Goal: Task Accomplishment & Management: Complete application form

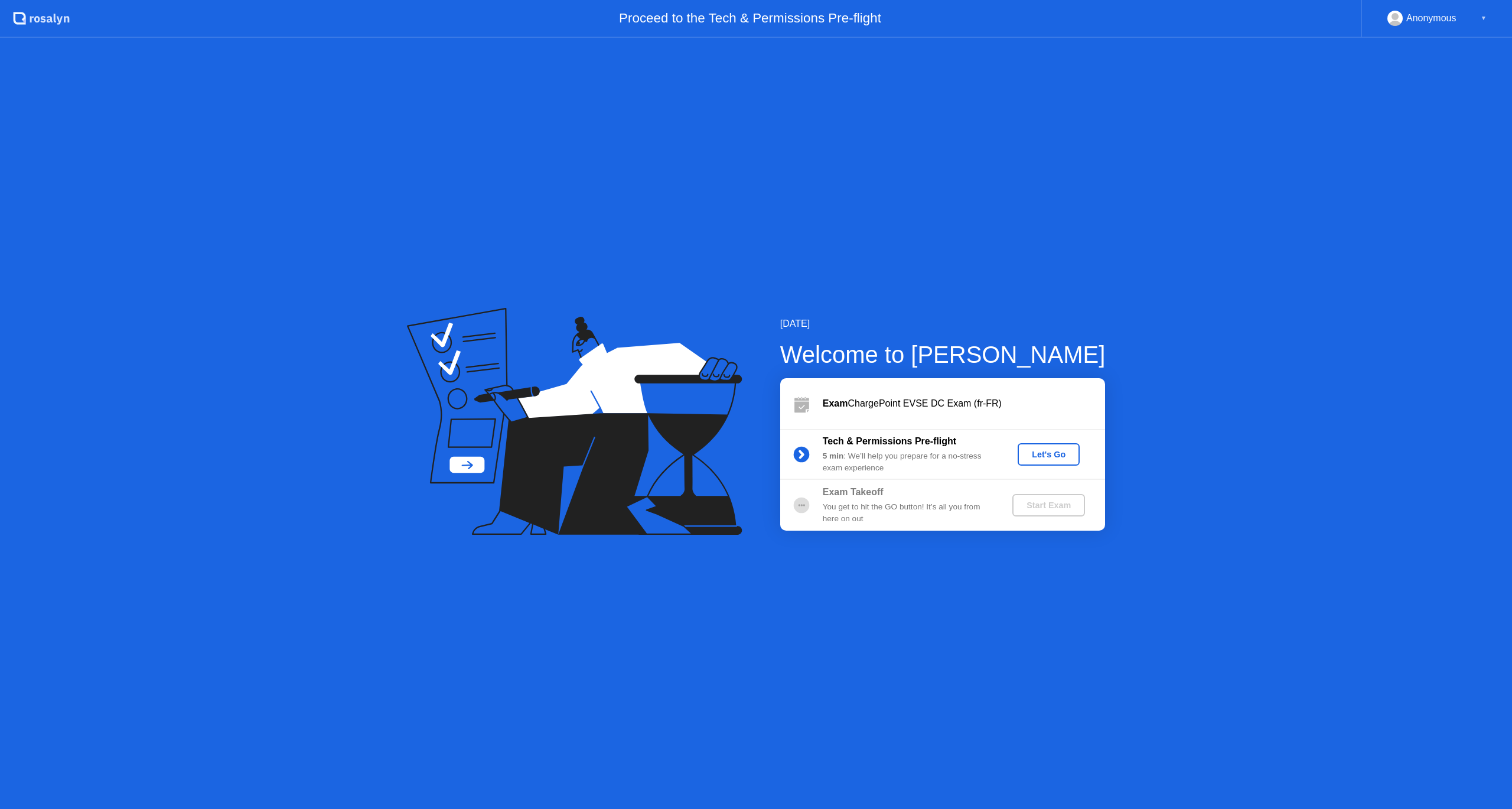
click at [1051, 454] on div "Let's Go" at bounding box center [1048, 455] width 53 height 10
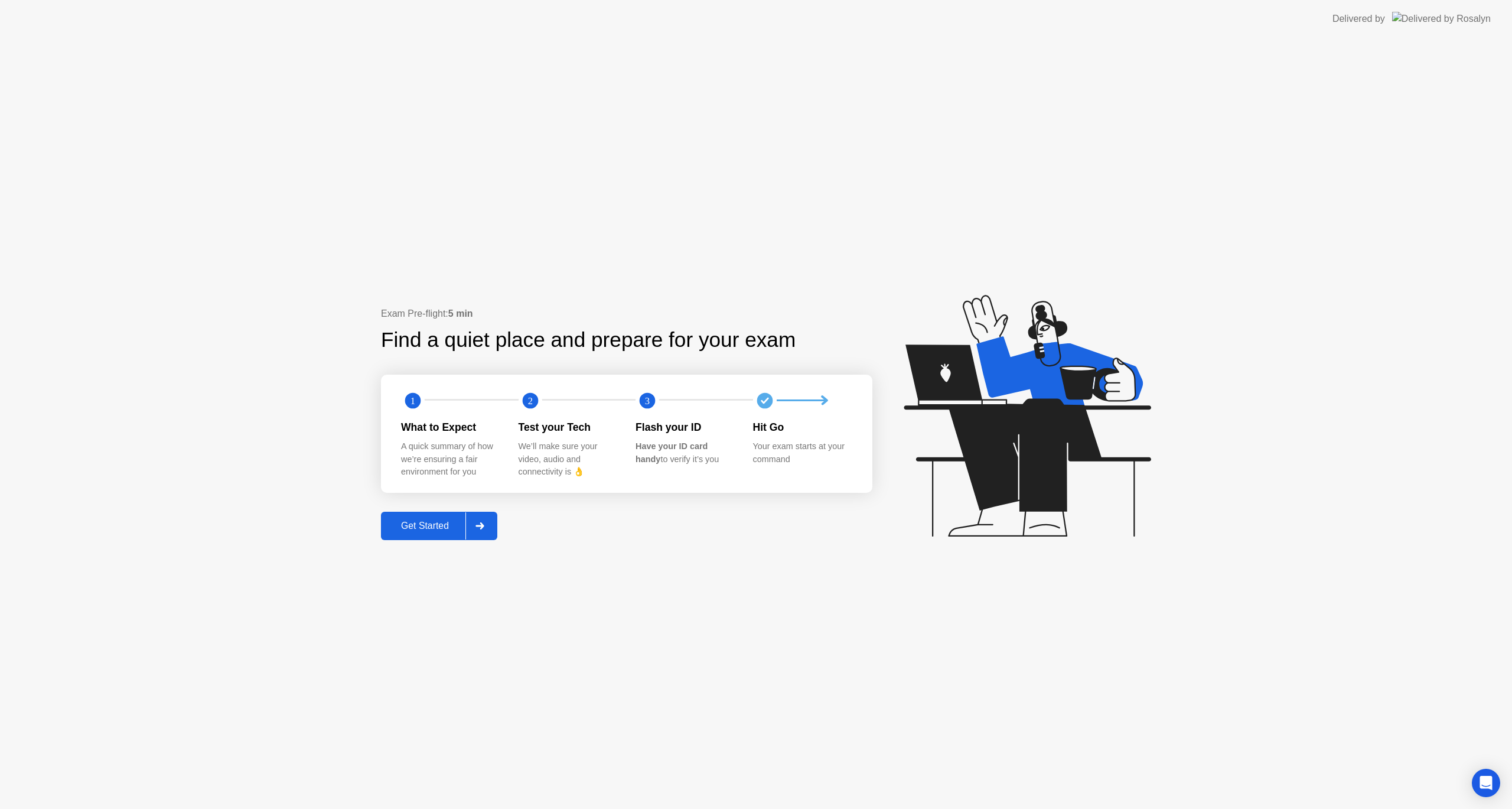
click at [406, 527] on div "Get Started" at bounding box center [425, 526] width 81 height 11
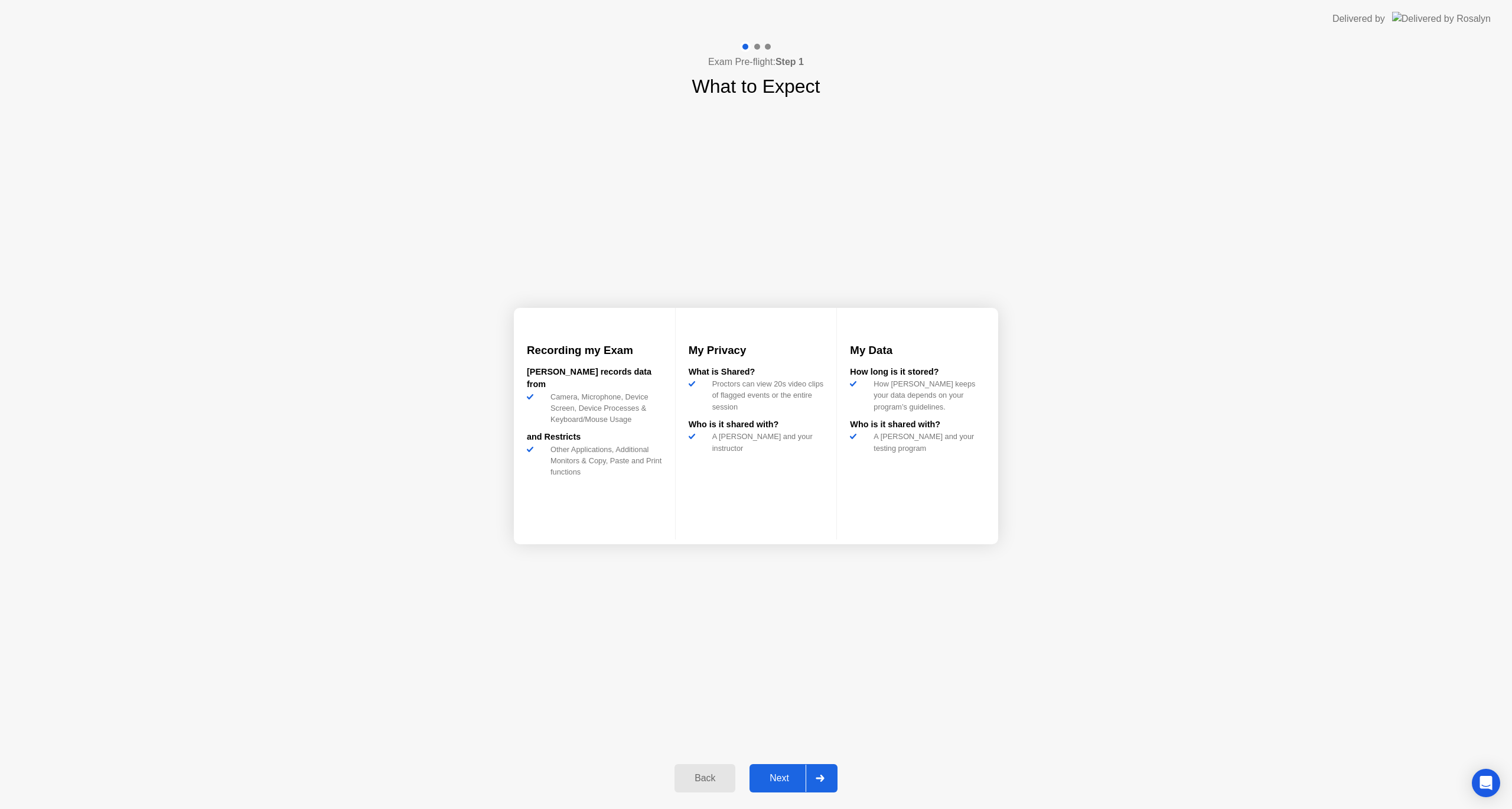
click at [780, 775] on div "Next" at bounding box center [779, 778] width 53 height 11
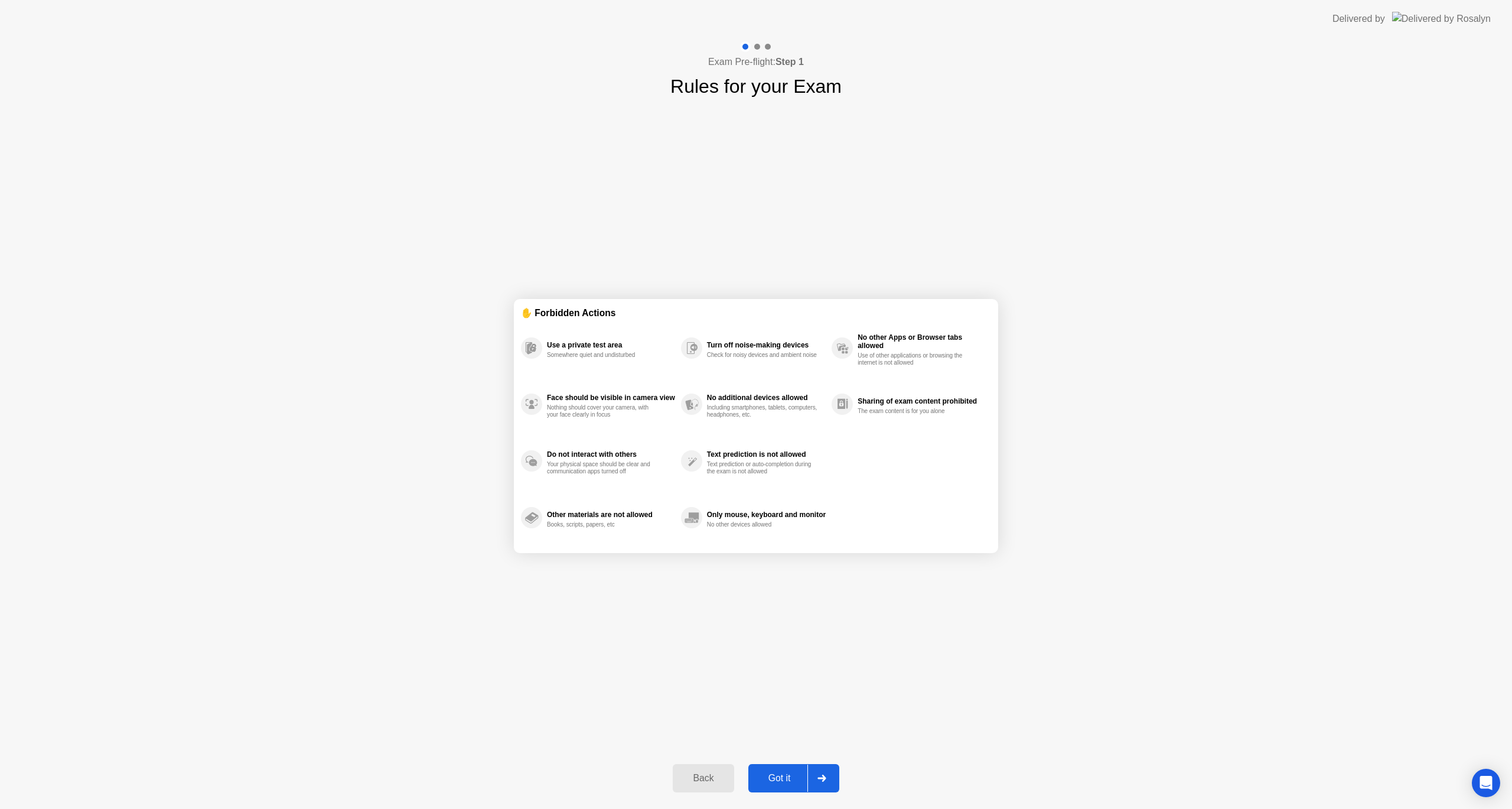
click at [780, 776] on div "Got it" at bounding box center [780, 778] width 56 height 11
select select "**********"
select select "*******"
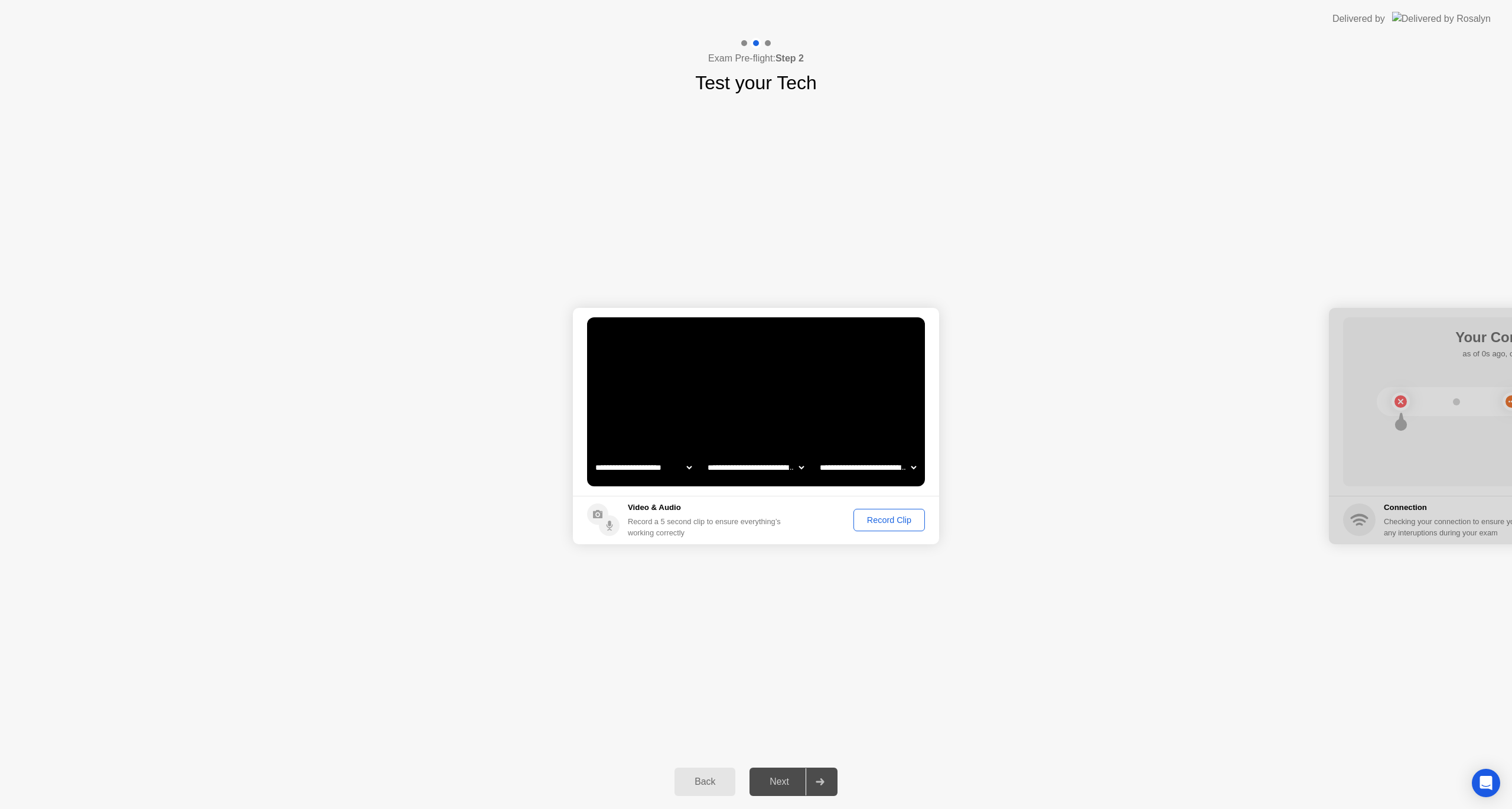
click at [884, 513] on button "Record Clip" at bounding box center [889, 520] width 71 height 22
click at [772, 776] on div "Next" at bounding box center [779, 782] width 53 height 11
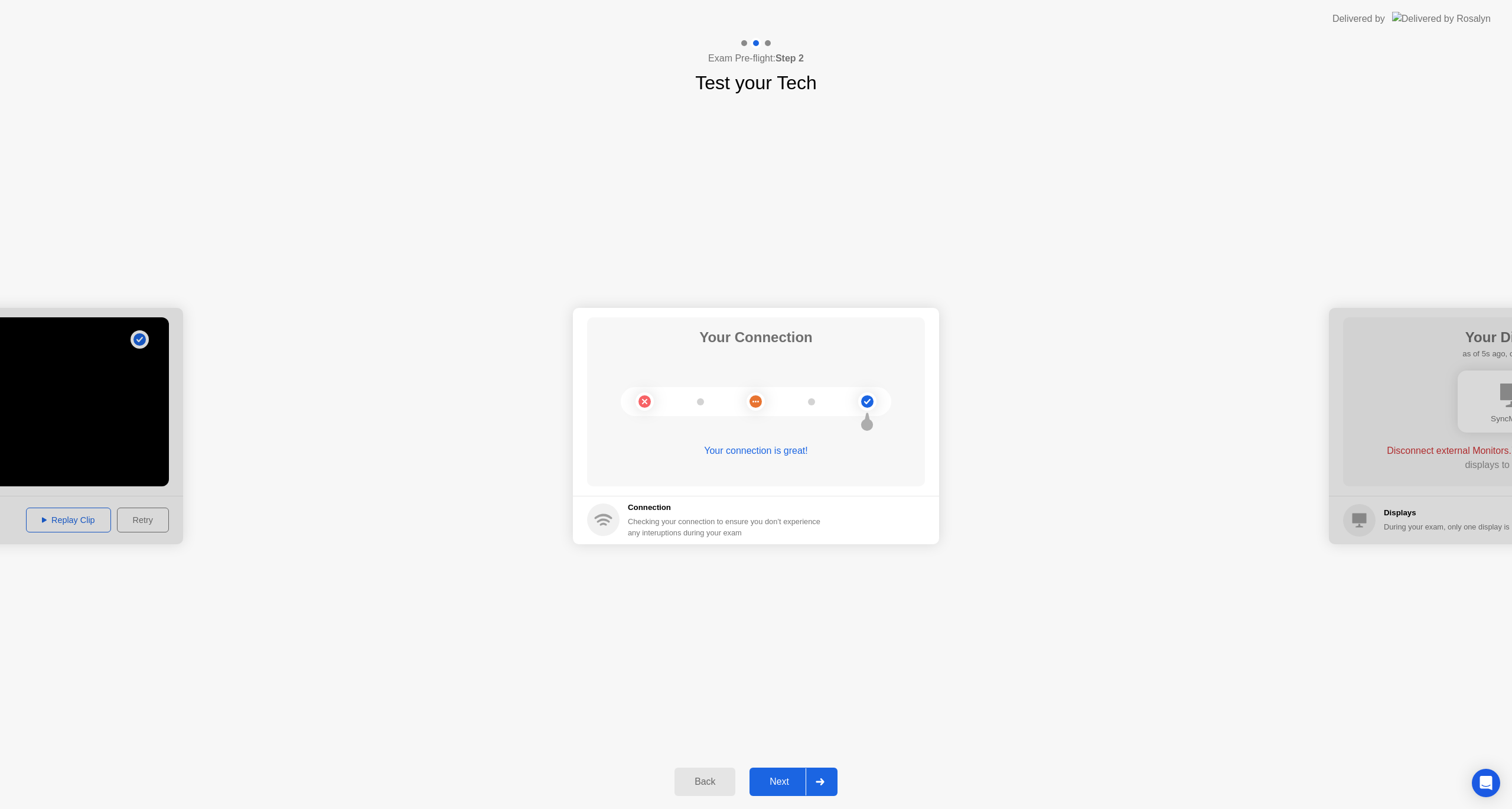
click at [774, 773] on button "Next" at bounding box center [793, 782] width 88 height 28
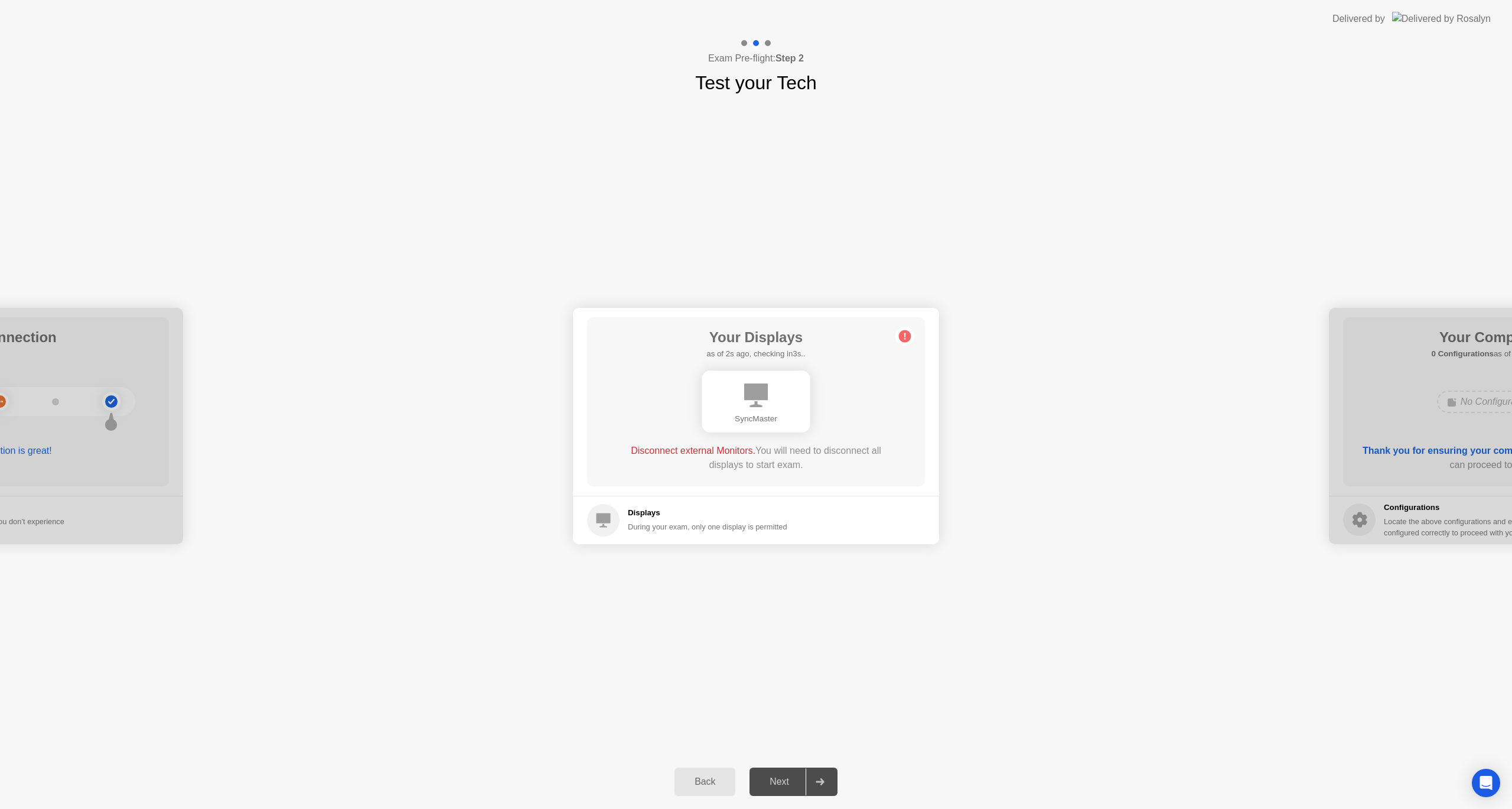
click at [904, 341] on circle at bounding box center [905, 336] width 12 height 12
click at [796, 416] on div "SyncMaster" at bounding box center [756, 419] width 90 height 12
click at [637, 512] on h5 "Displays" at bounding box center [707, 513] width 159 height 12
click at [658, 538] on footer "Displays During your exam, only one display is permitted" at bounding box center [756, 520] width 366 height 48
click at [1077, 652] on div "**********" at bounding box center [756, 426] width 1512 height 658
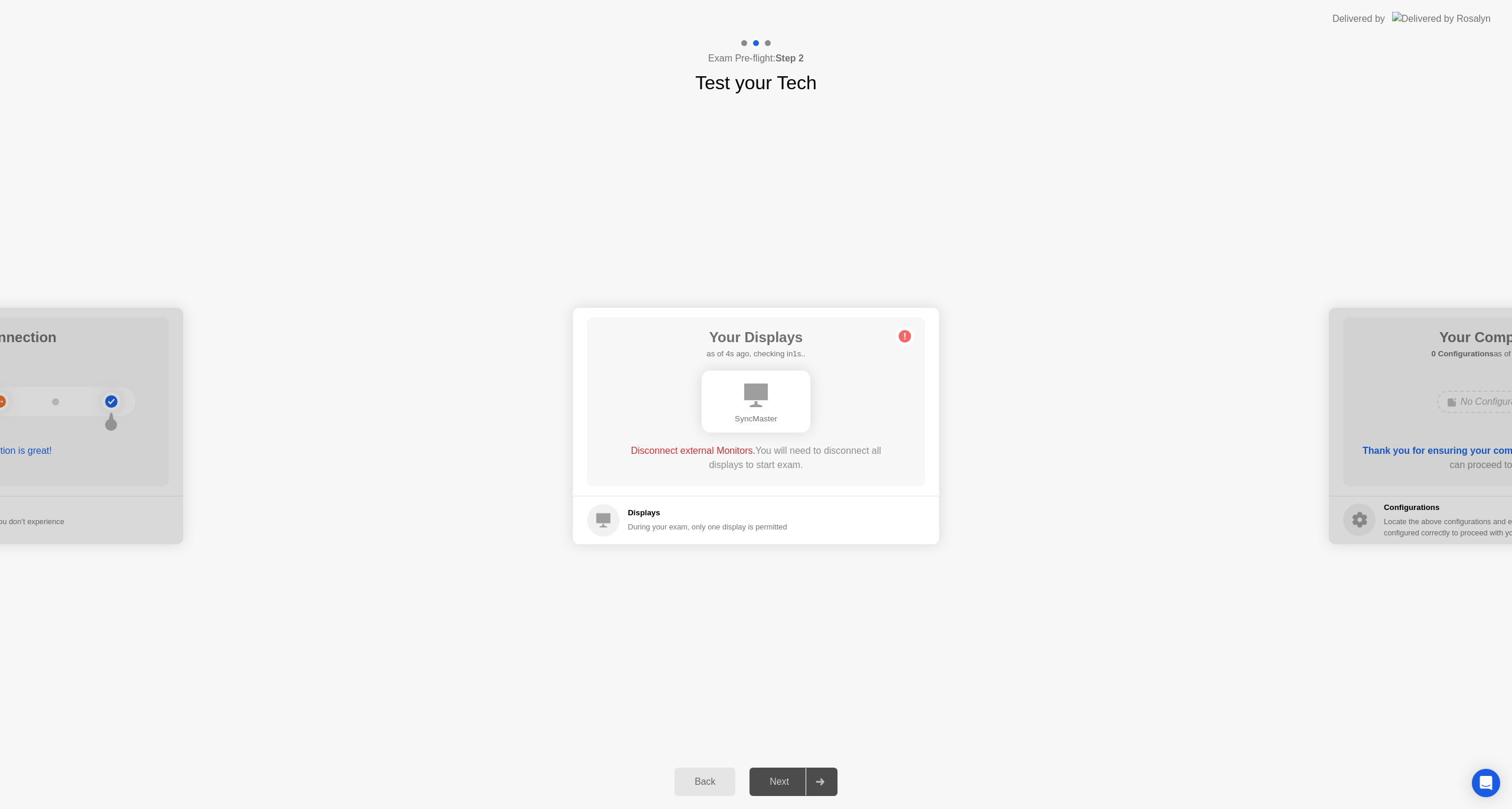
click at [762, 385] on icon at bounding box center [756, 395] width 24 height 24
click at [787, 524] on div "During your exam, only one display is permitted" at bounding box center [707, 527] width 159 height 12
click at [708, 781] on div "Back" at bounding box center [705, 782] width 54 height 11
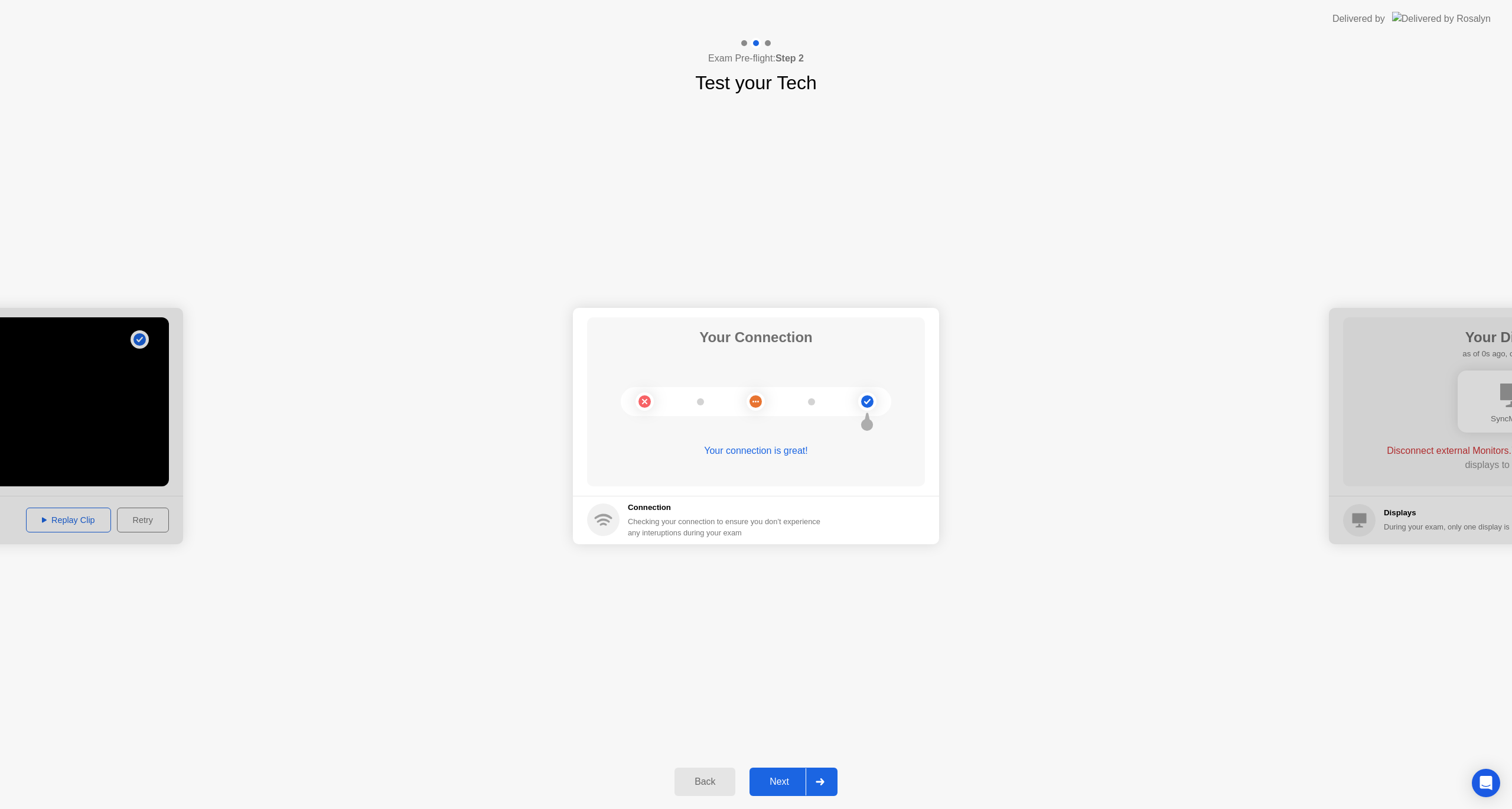
click at [774, 776] on div "Next" at bounding box center [779, 782] width 53 height 11
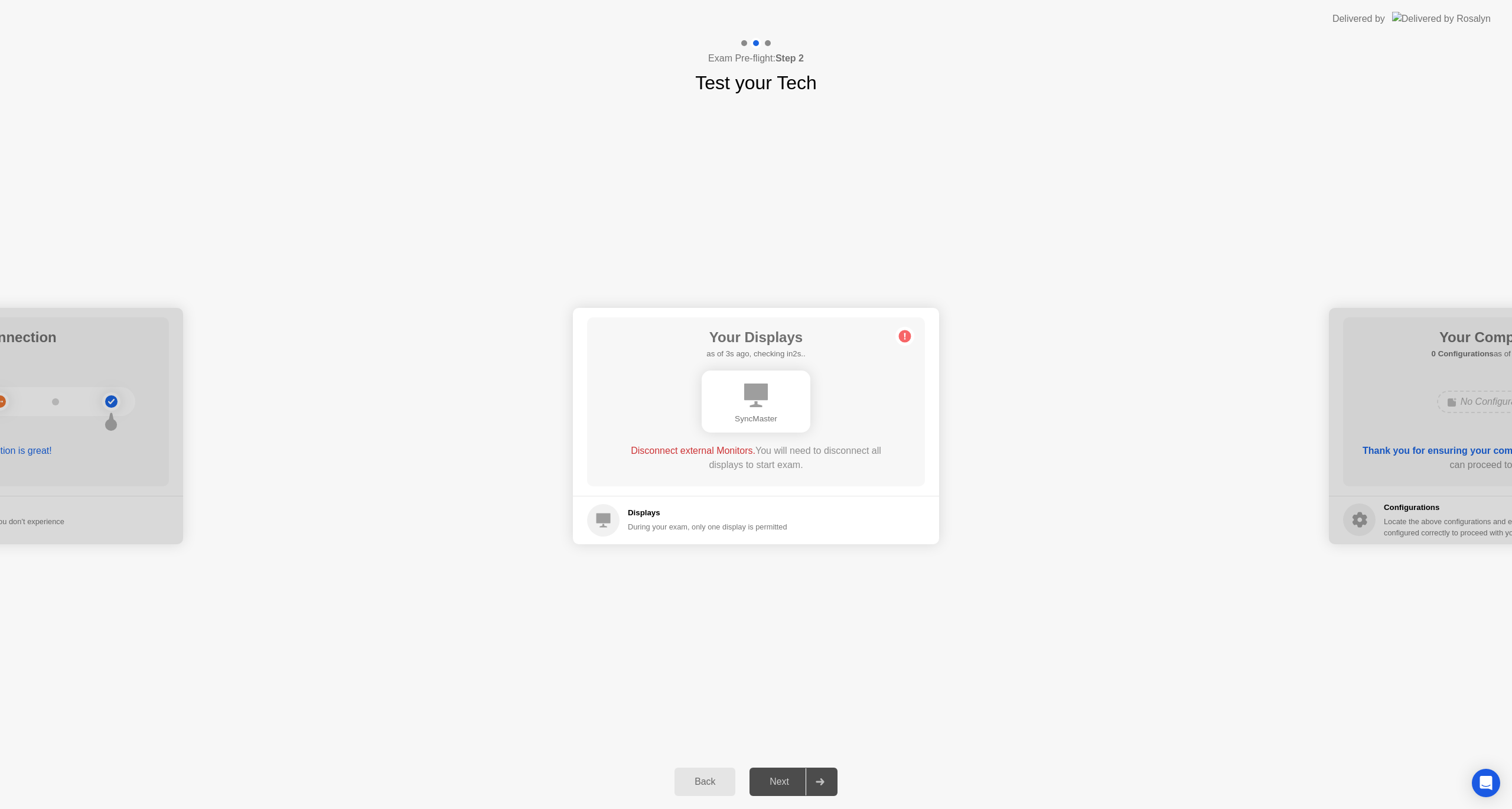
click at [744, 426] on div "SyncMaster" at bounding box center [756, 401] width 109 height 62
click at [785, 418] on div "SyncMaster" at bounding box center [756, 419] width 90 height 12
click at [905, 332] on circle at bounding box center [905, 336] width 12 height 12
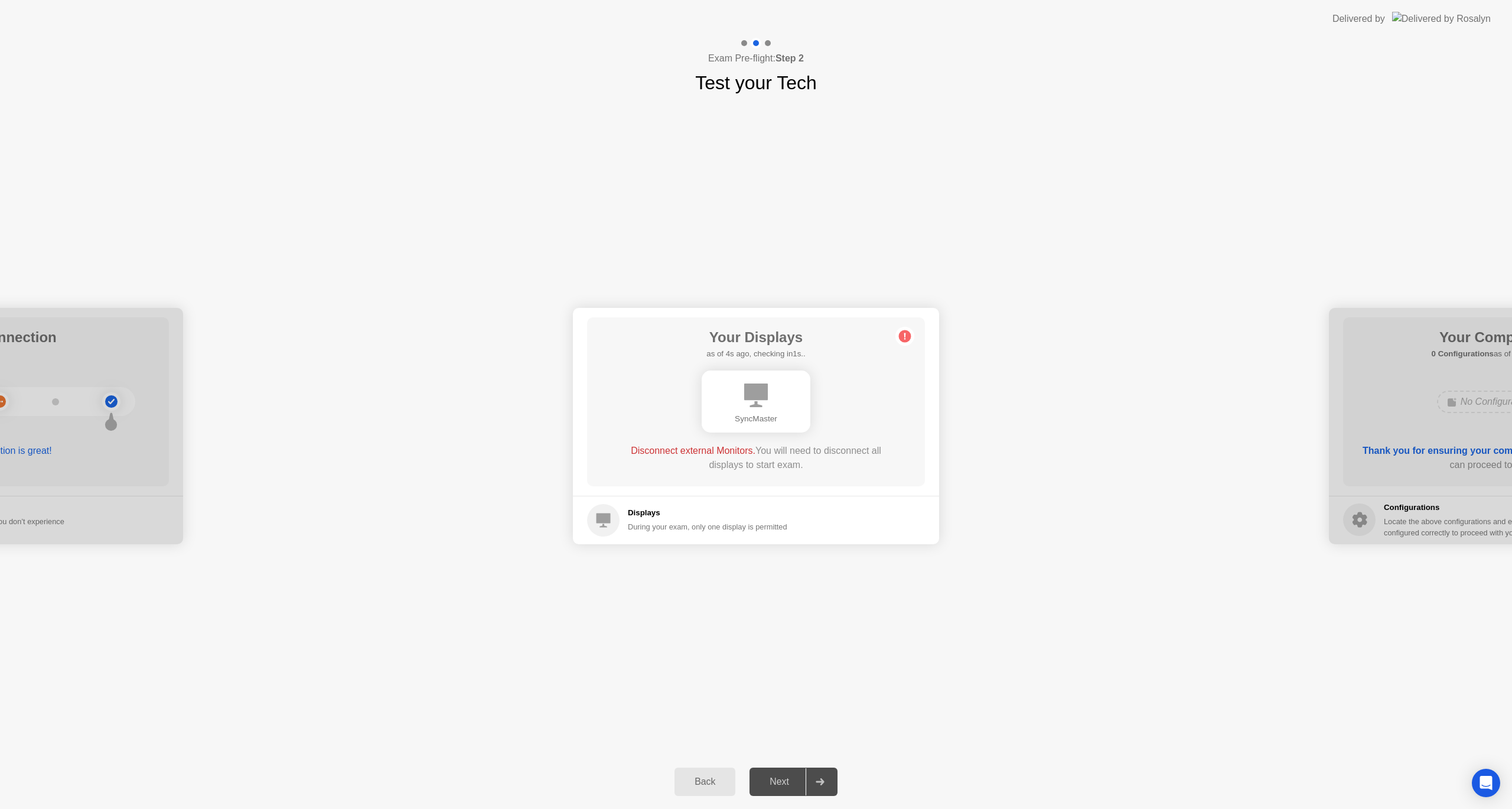
click at [787, 527] on div "During your exam, only one display is permitted" at bounding box center [707, 527] width 159 height 12
click at [786, 526] on div "During your exam, only one display is permitted" at bounding box center [707, 527] width 159 height 12
click at [584, 516] on footer "Displays During your exam, only one display is permitted" at bounding box center [756, 520] width 366 height 48
click at [604, 517] on icon at bounding box center [603, 520] width 14 height 14
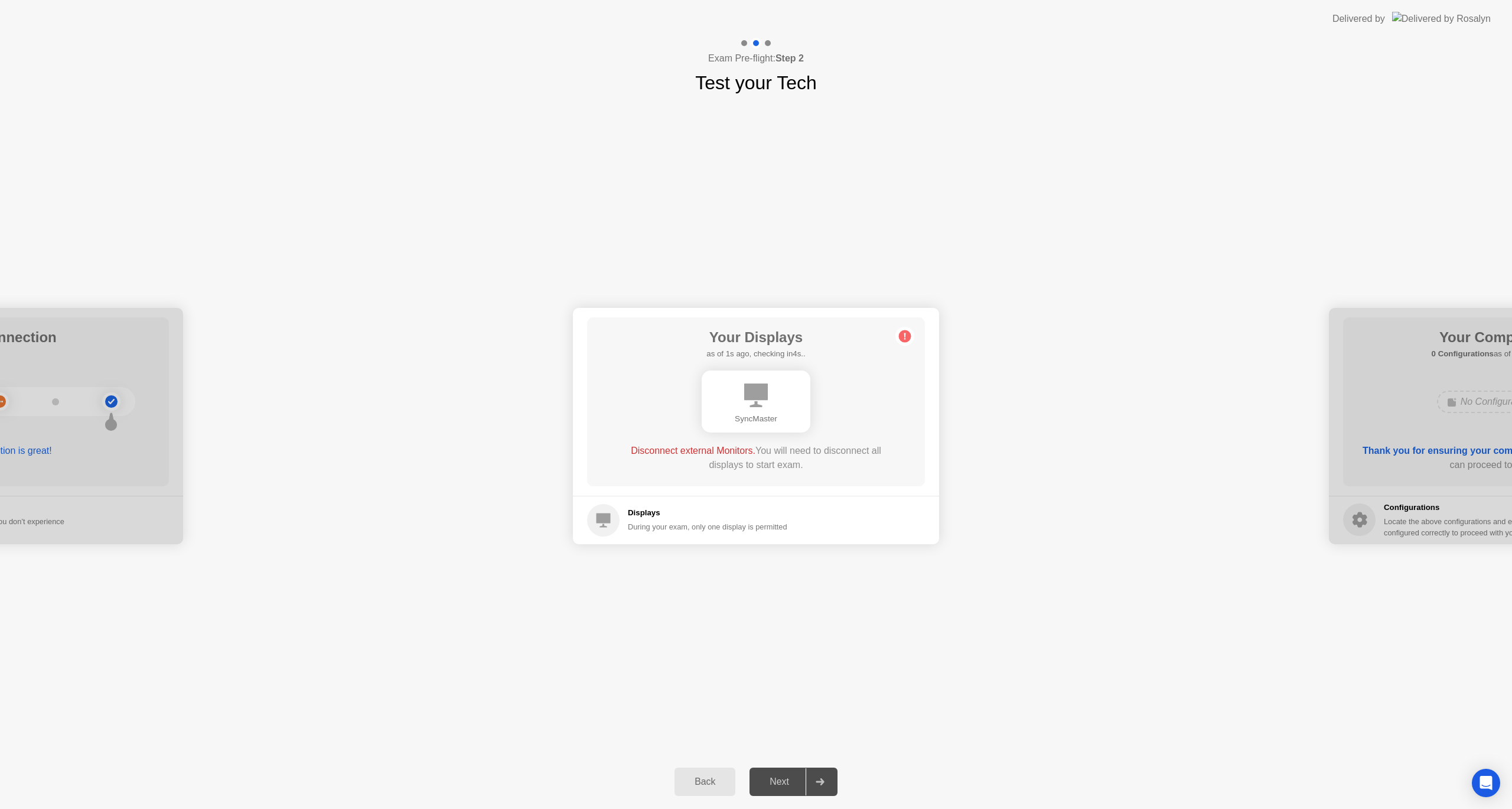
click at [604, 517] on icon at bounding box center [603, 520] width 14 height 14
click at [772, 776] on div "Next" at bounding box center [779, 782] width 53 height 11
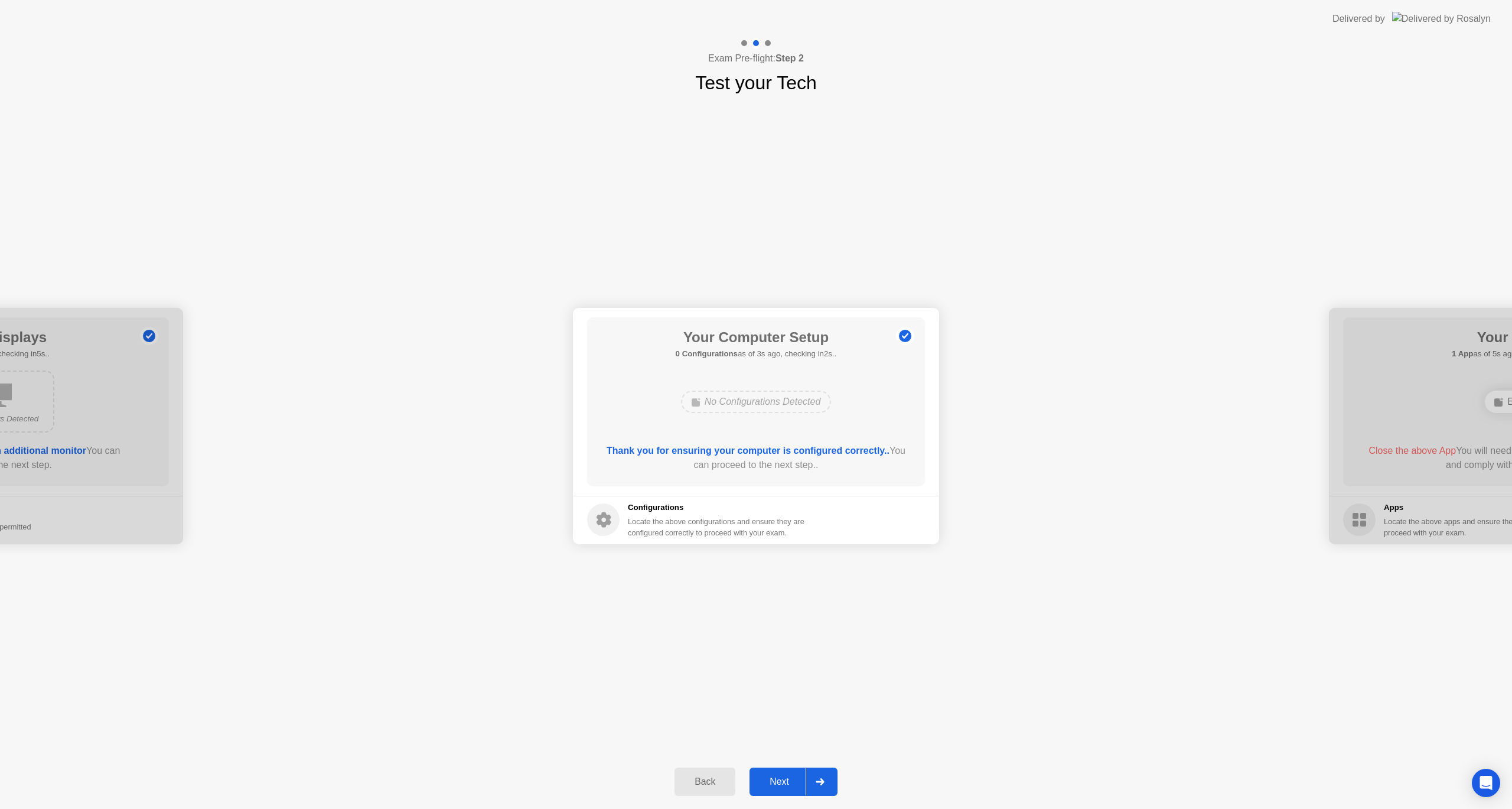
click at [772, 776] on div "Next" at bounding box center [779, 782] width 53 height 11
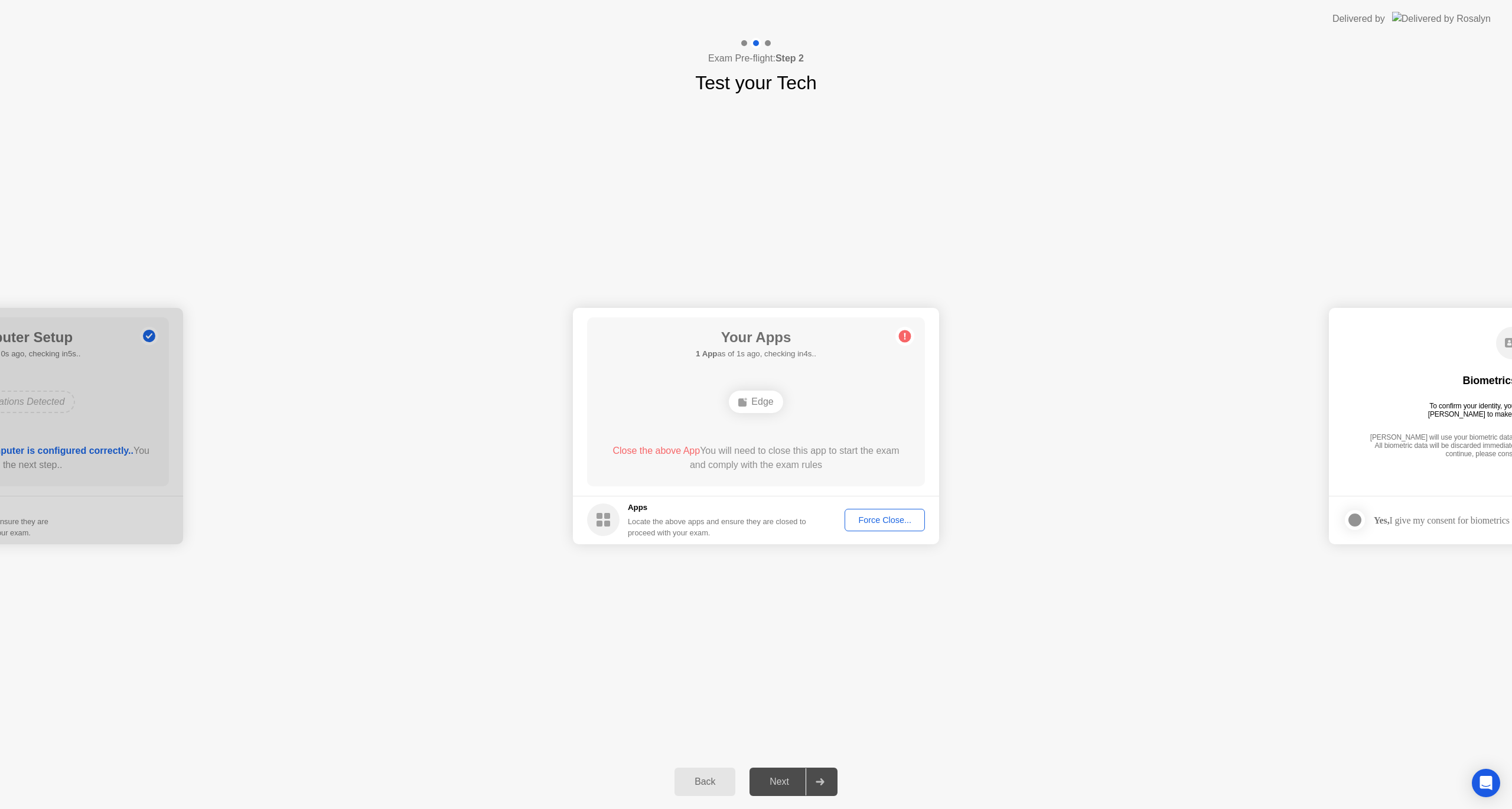
click at [772, 776] on div "Next" at bounding box center [779, 782] width 53 height 11
click at [907, 527] on button "Force Close..." at bounding box center [884, 520] width 81 height 22
click at [884, 521] on div "Force Close..." at bounding box center [884, 520] width 72 height 10
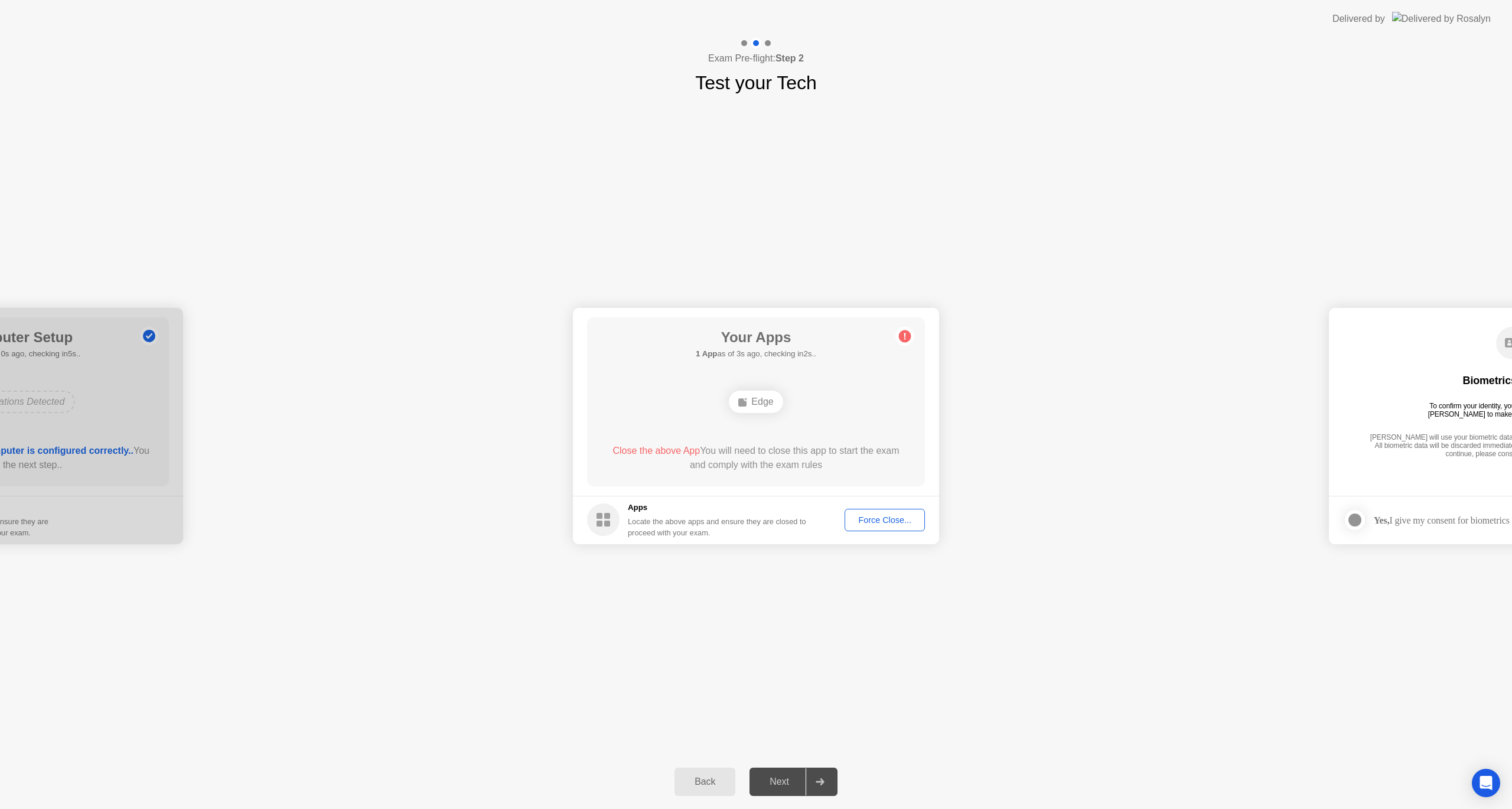
click at [787, 523] on div "Locate the above apps and ensure they are closed to proceed with your exam." at bounding box center [717, 527] width 179 height 22
click at [755, 399] on div "Edge" at bounding box center [755, 401] width 54 height 22
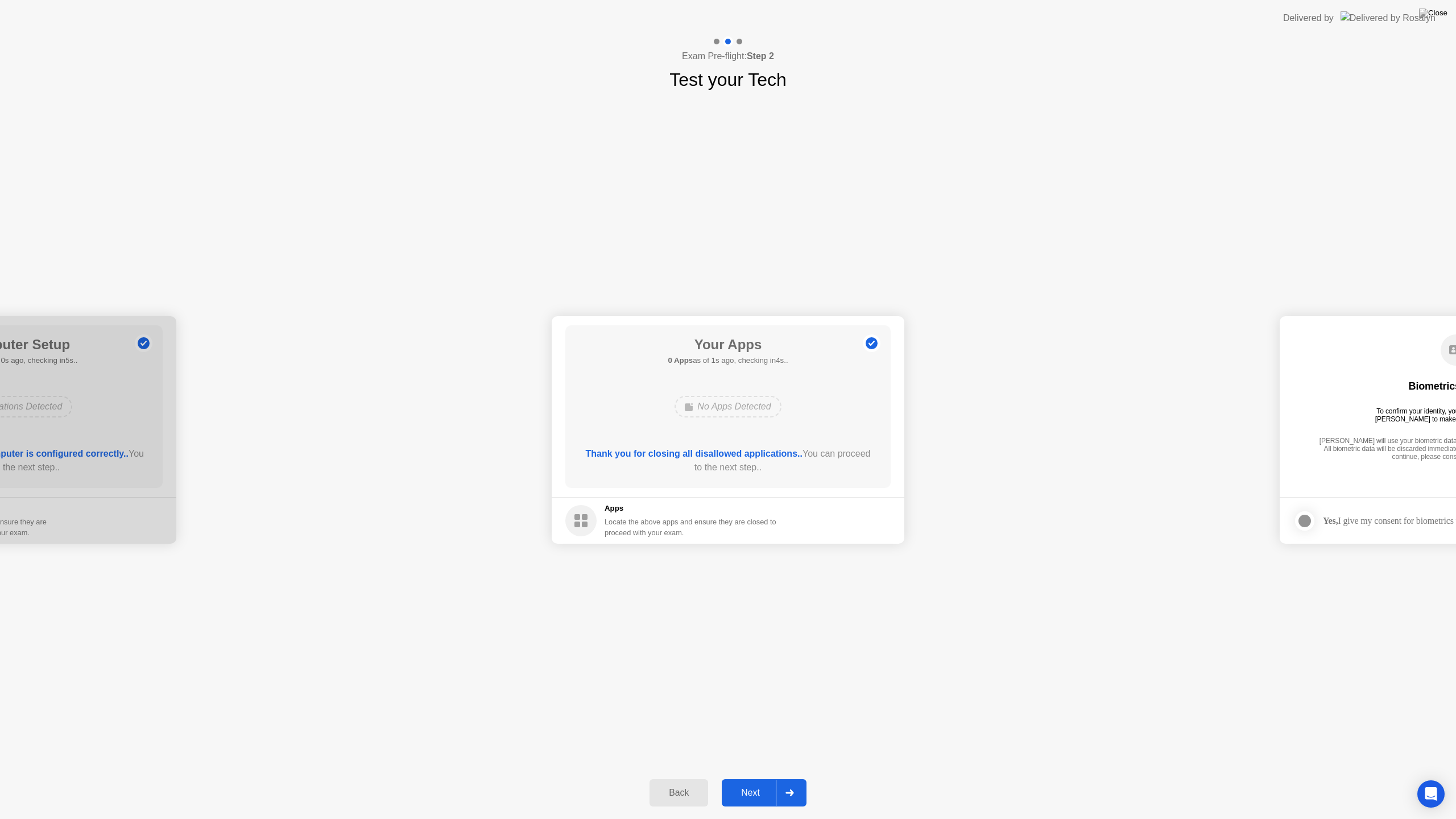
click at [758, 778] on div "Next" at bounding box center [750, 793] width 51 height 10
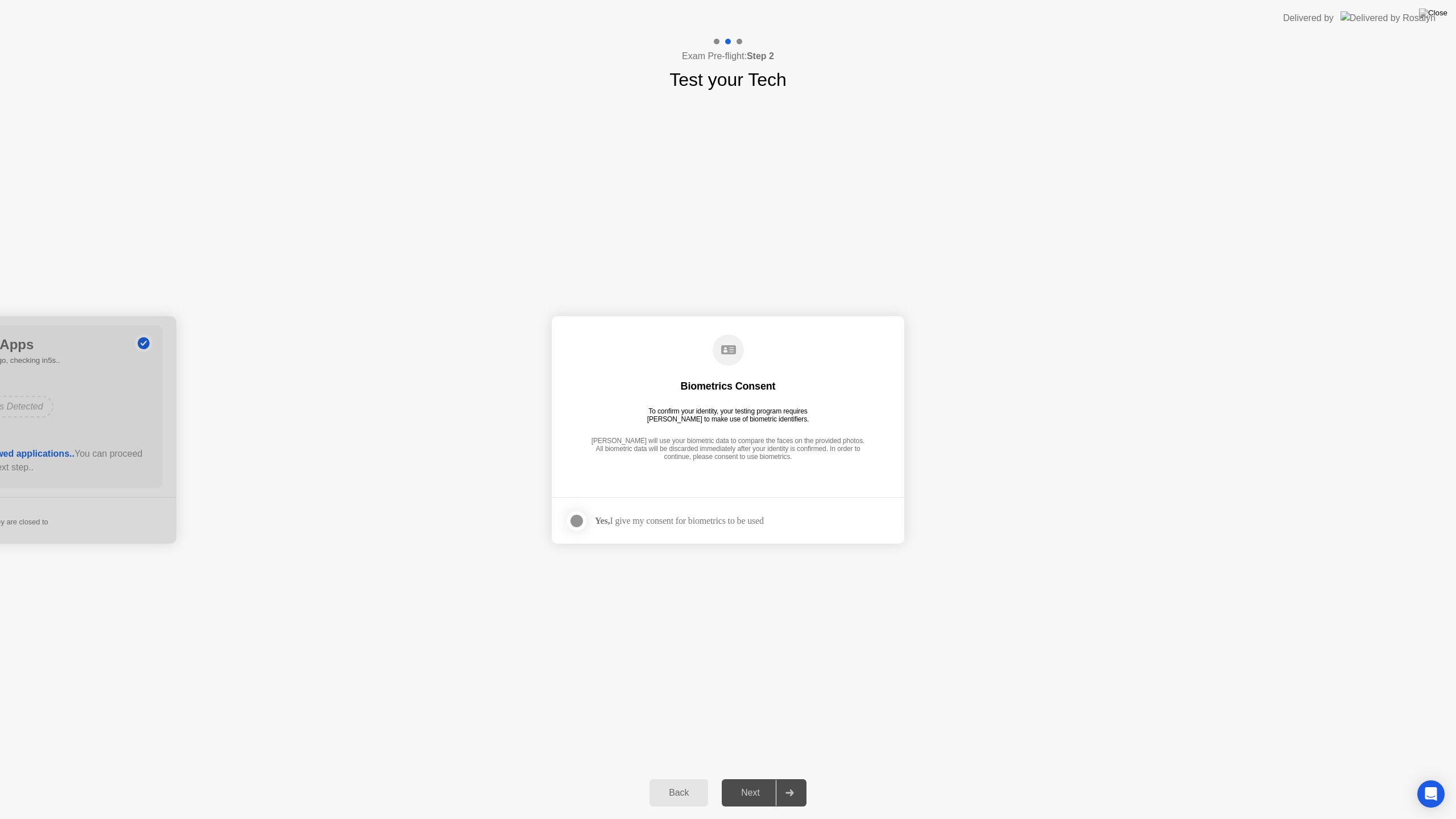
click at [576, 521] on div at bounding box center [576, 521] width 13 height 13
click at [760, 778] on div "Next" at bounding box center [750, 793] width 51 height 10
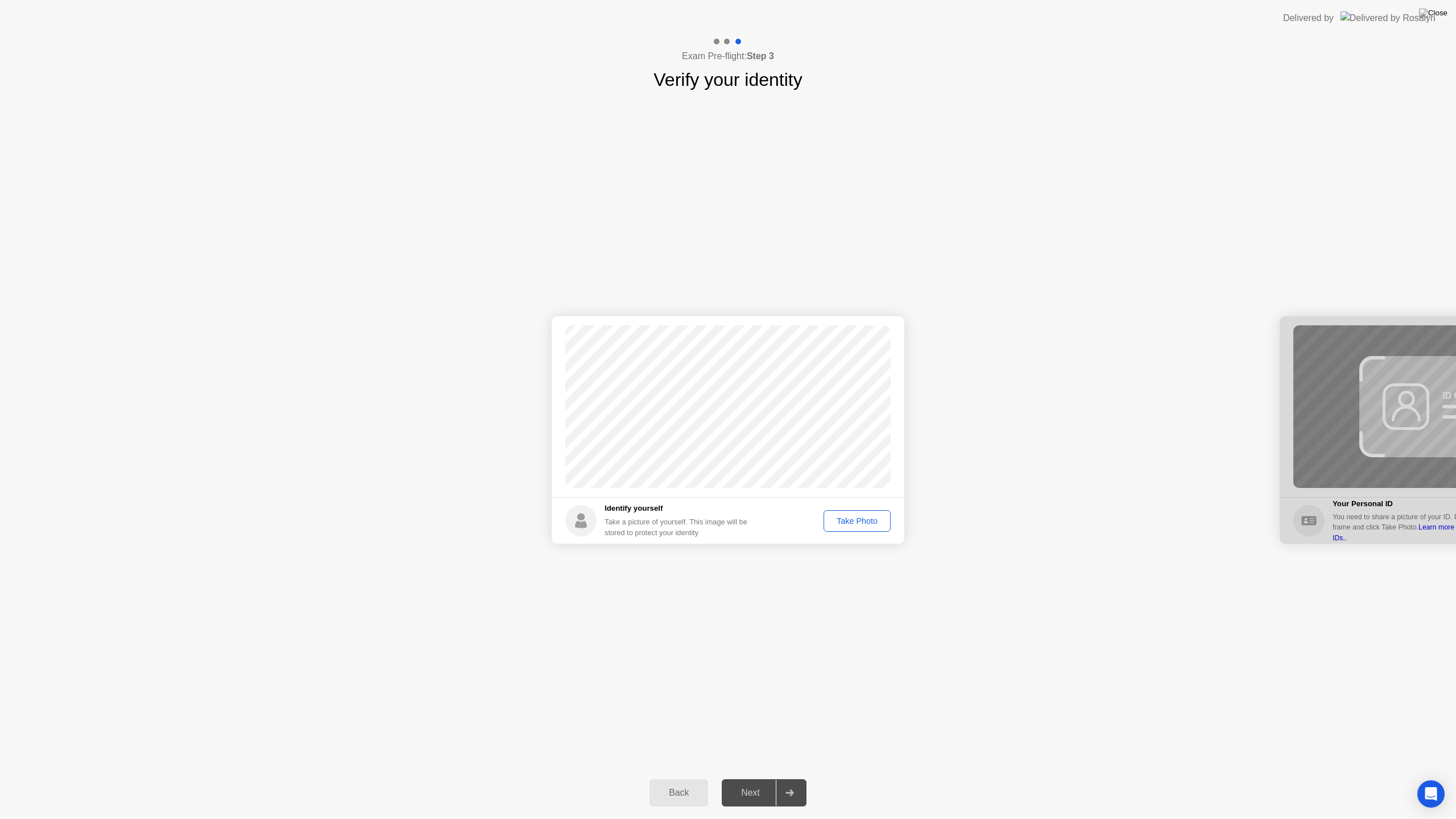
click at [841, 522] on div "Take Photo" at bounding box center [857, 521] width 59 height 9
click at [762, 778] on div "Next" at bounding box center [750, 793] width 51 height 10
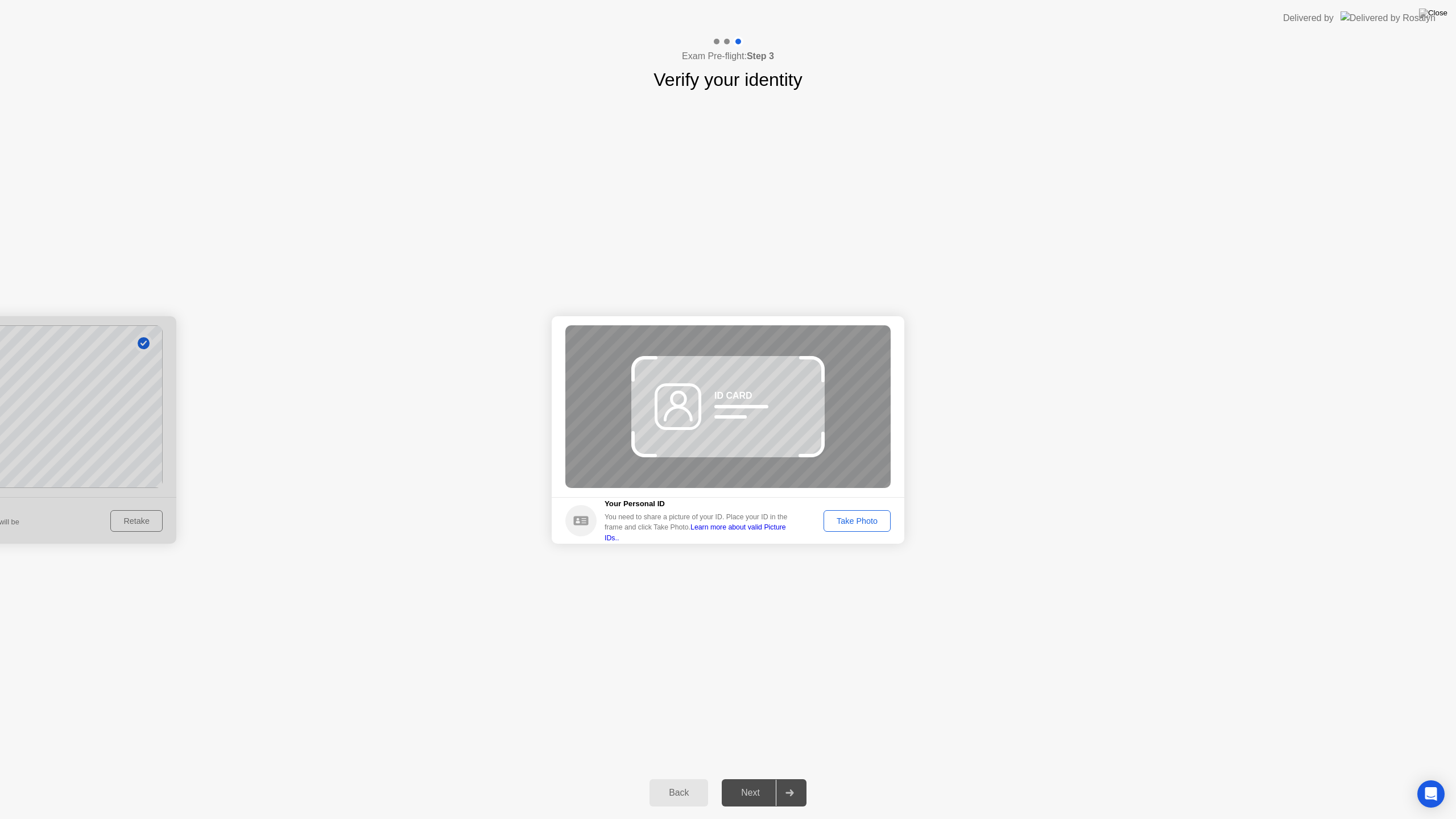
drag, startPoint x: 690, startPoint y: 406, endPoint x: 750, endPoint y: 407, distance: 60.0
click at [750, 407] on div "ID CARD" at bounding box center [728, 406] width 325 height 163
drag, startPoint x: 817, startPoint y: 451, endPoint x: 825, endPoint y: 409, distance: 42.8
click at [825, 409] on div "ID CARD" at bounding box center [728, 406] width 325 height 163
click at [869, 516] on div "Take Photo" at bounding box center [857, 521] width 59 height 9
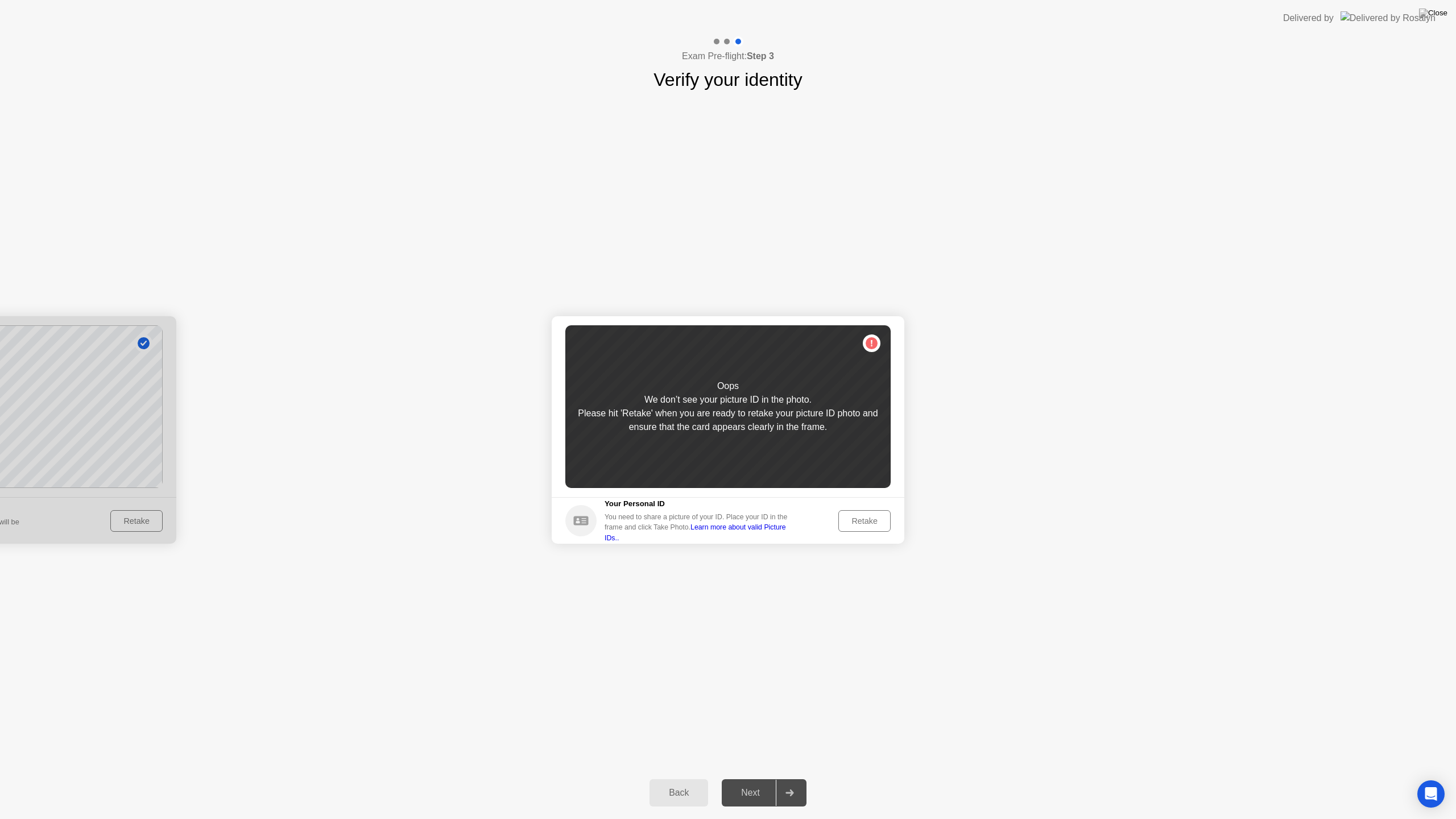
click at [866, 516] on div "Retake" at bounding box center [864, 521] width 44 height 9
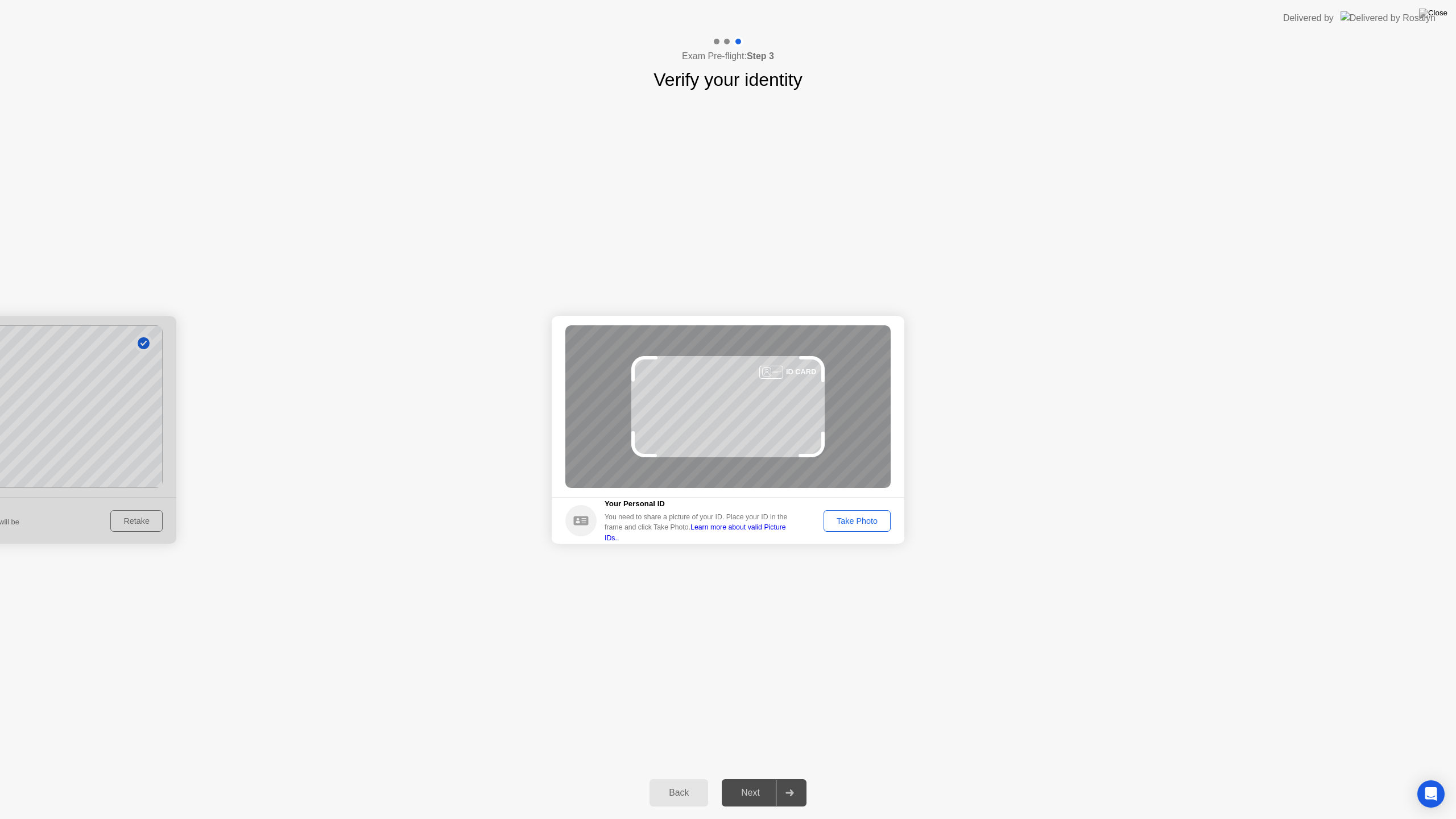
drag, startPoint x: 786, startPoint y: 365, endPoint x: 843, endPoint y: 360, distance: 57.2
click at [843, 360] on div "ID CARD" at bounding box center [728, 406] width 325 height 163
click at [856, 526] on div "Take Photo" at bounding box center [857, 521] width 59 height 9
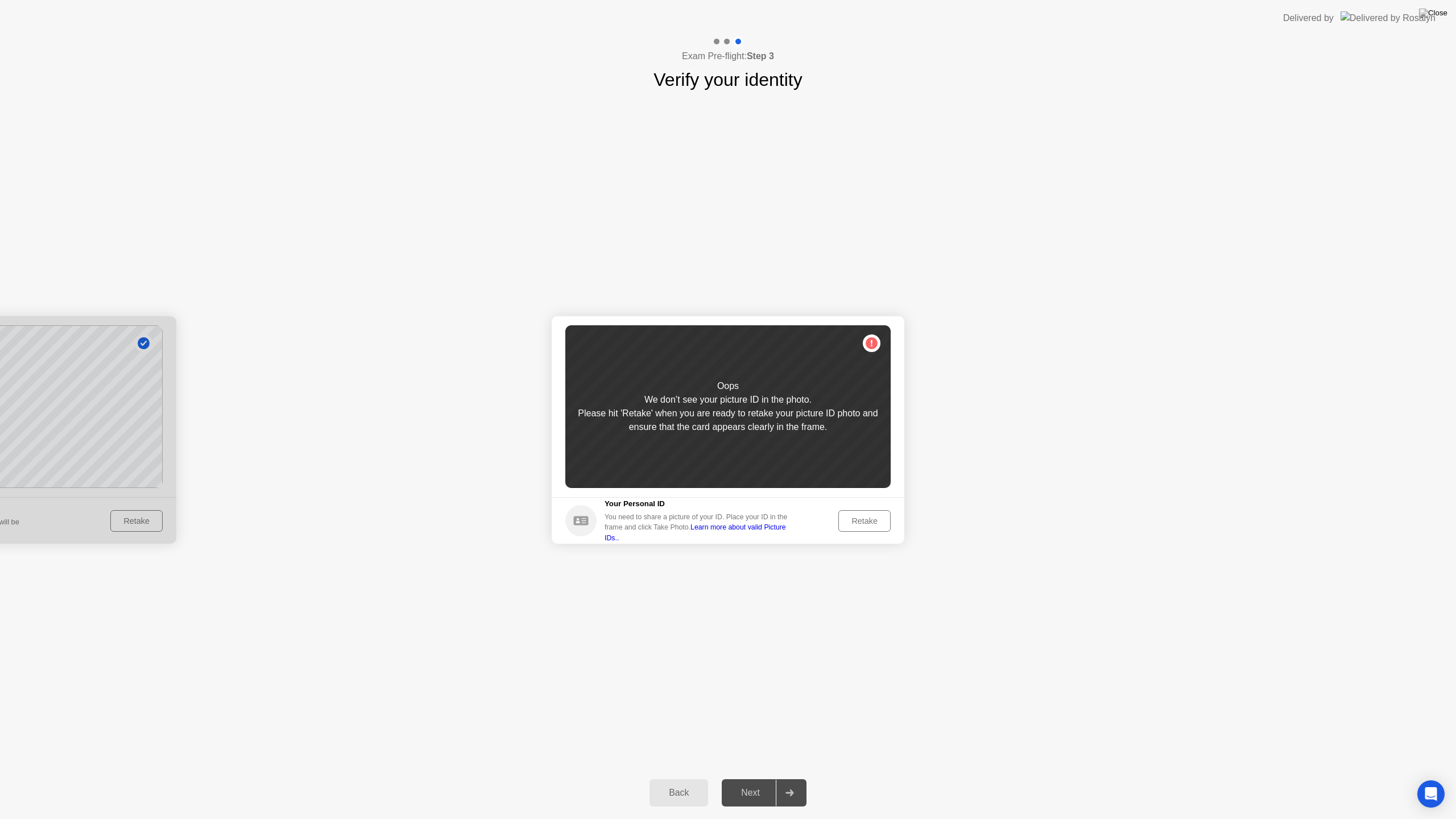
click at [870, 352] on div "Oops We don’t see your picture ID in the photo. Please hit 'Retake' when you ar…" at bounding box center [728, 406] width 325 height 163
click at [887, 515] on button "Retake" at bounding box center [864, 521] width 52 height 22
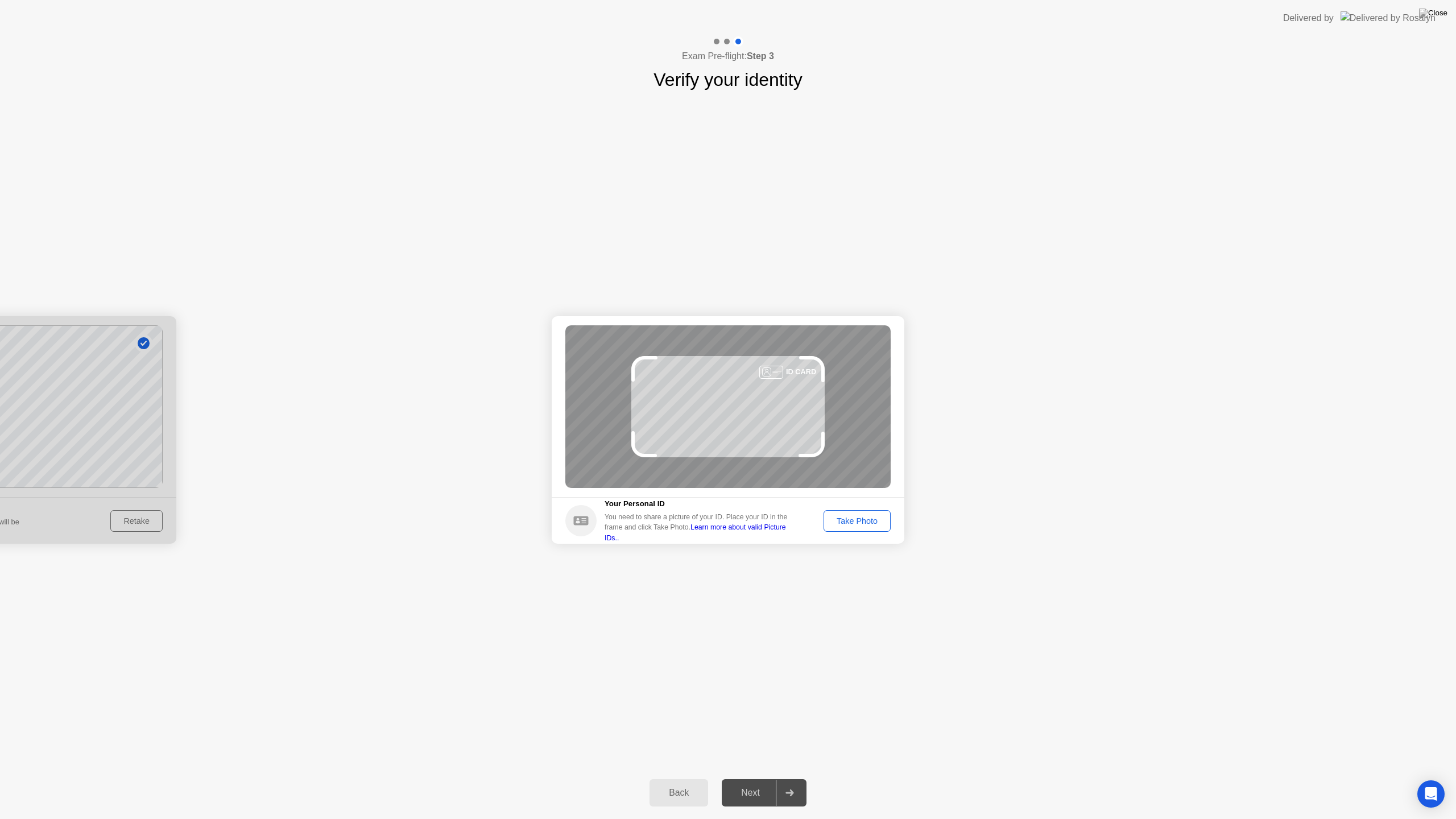
click at [659, 778] on div "Back" at bounding box center [678, 793] width 52 height 10
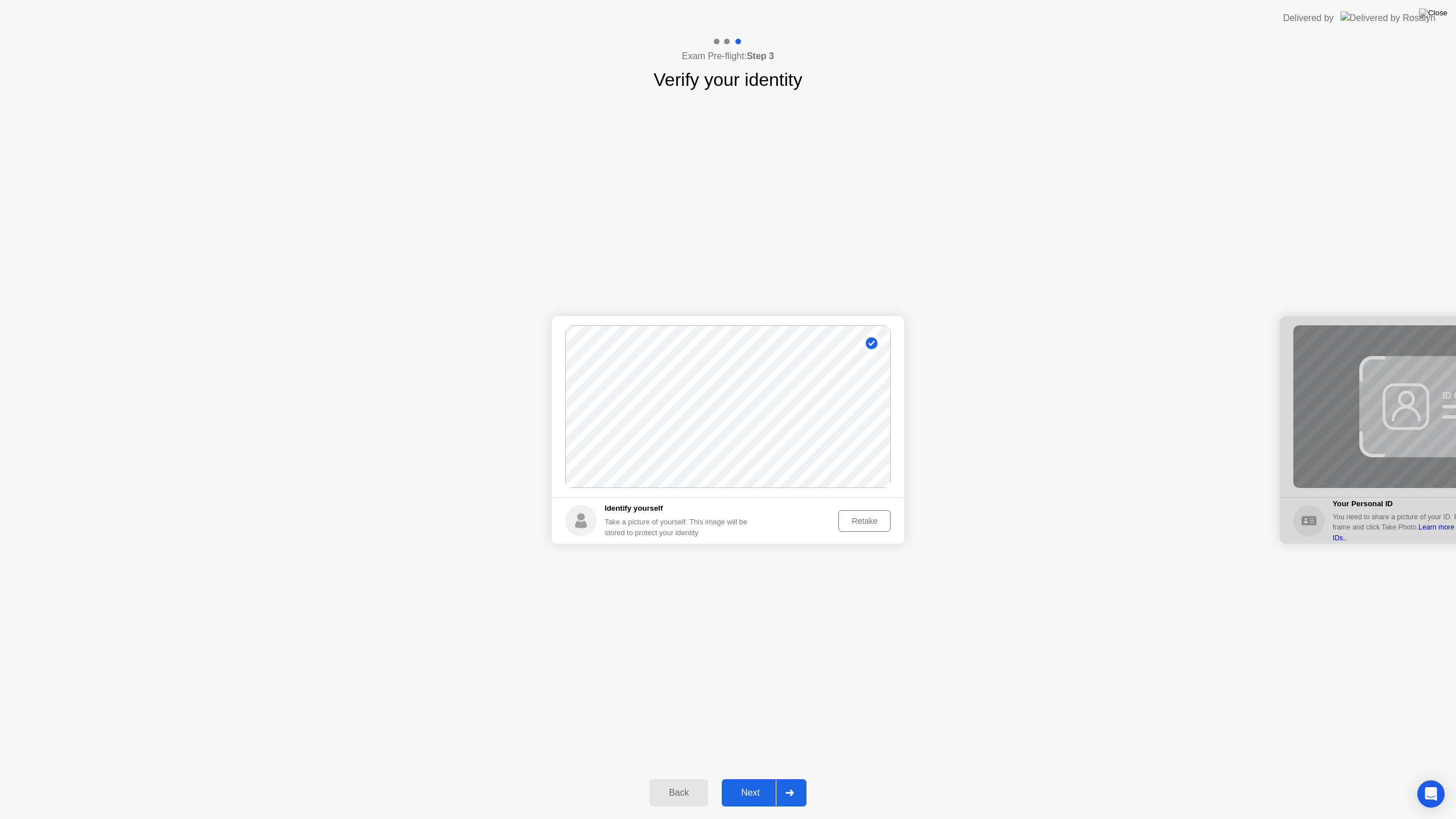
click at [873, 346] on circle at bounding box center [871, 343] width 12 height 12
click at [869, 524] on div "Retake" at bounding box center [864, 521] width 44 height 9
click at [869, 524] on div "Take Photo" at bounding box center [857, 521] width 59 height 9
click at [741, 778] on div "Next" at bounding box center [750, 793] width 51 height 10
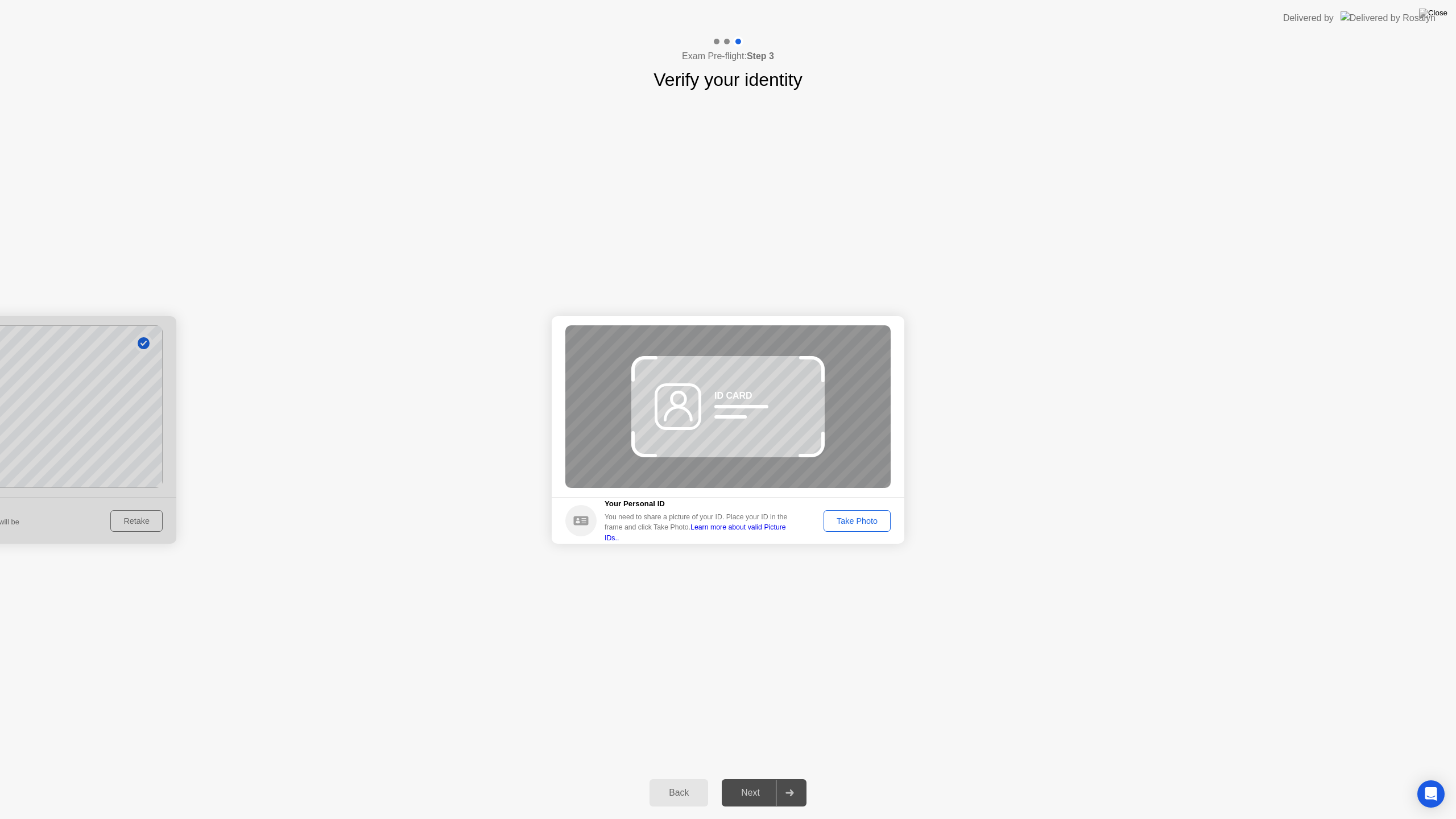
click at [845, 520] on div "Take Photo" at bounding box center [857, 521] width 59 height 9
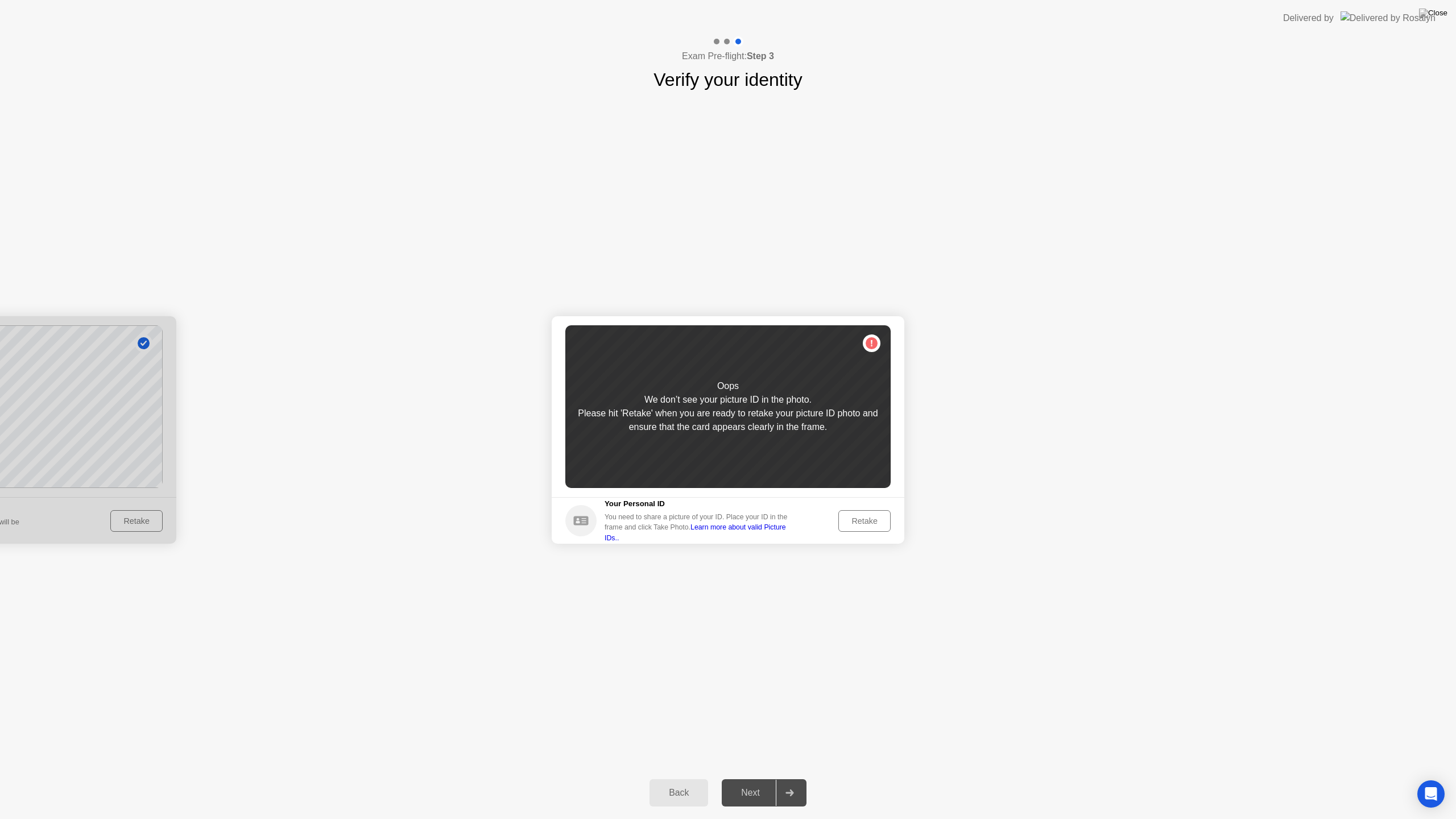
click at [692, 778] on div "Back" at bounding box center [678, 793] width 52 height 10
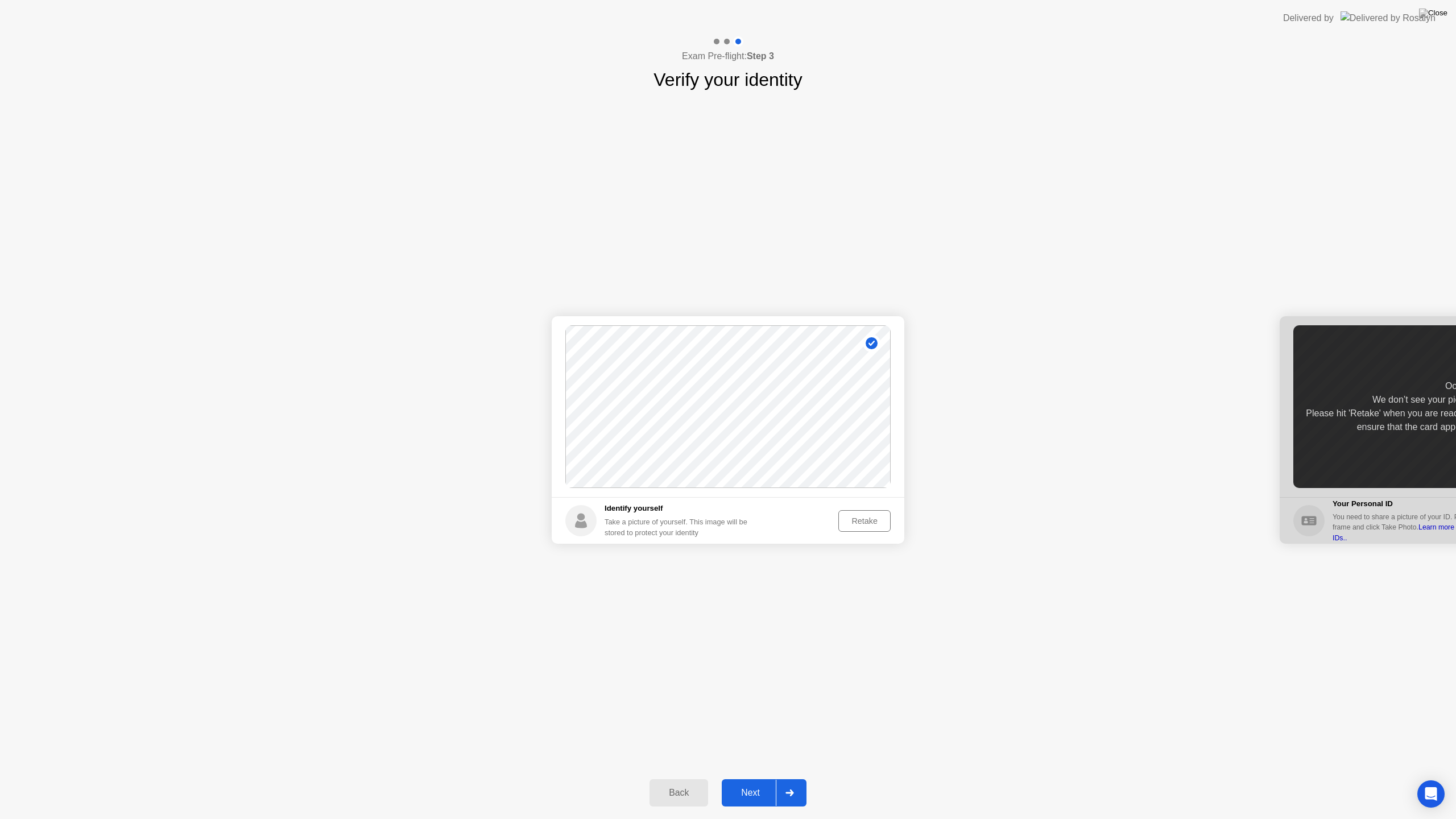
click at [873, 523] on div "Retake" at bounding box center [864, 521] width 44 height 9
click at [847, 521] on div "Take Photo" at bounding box center [857, 521] width 59 height 9
click at [757, 778] on div "Next" at bounding box center [750, 793] width 51 height 10
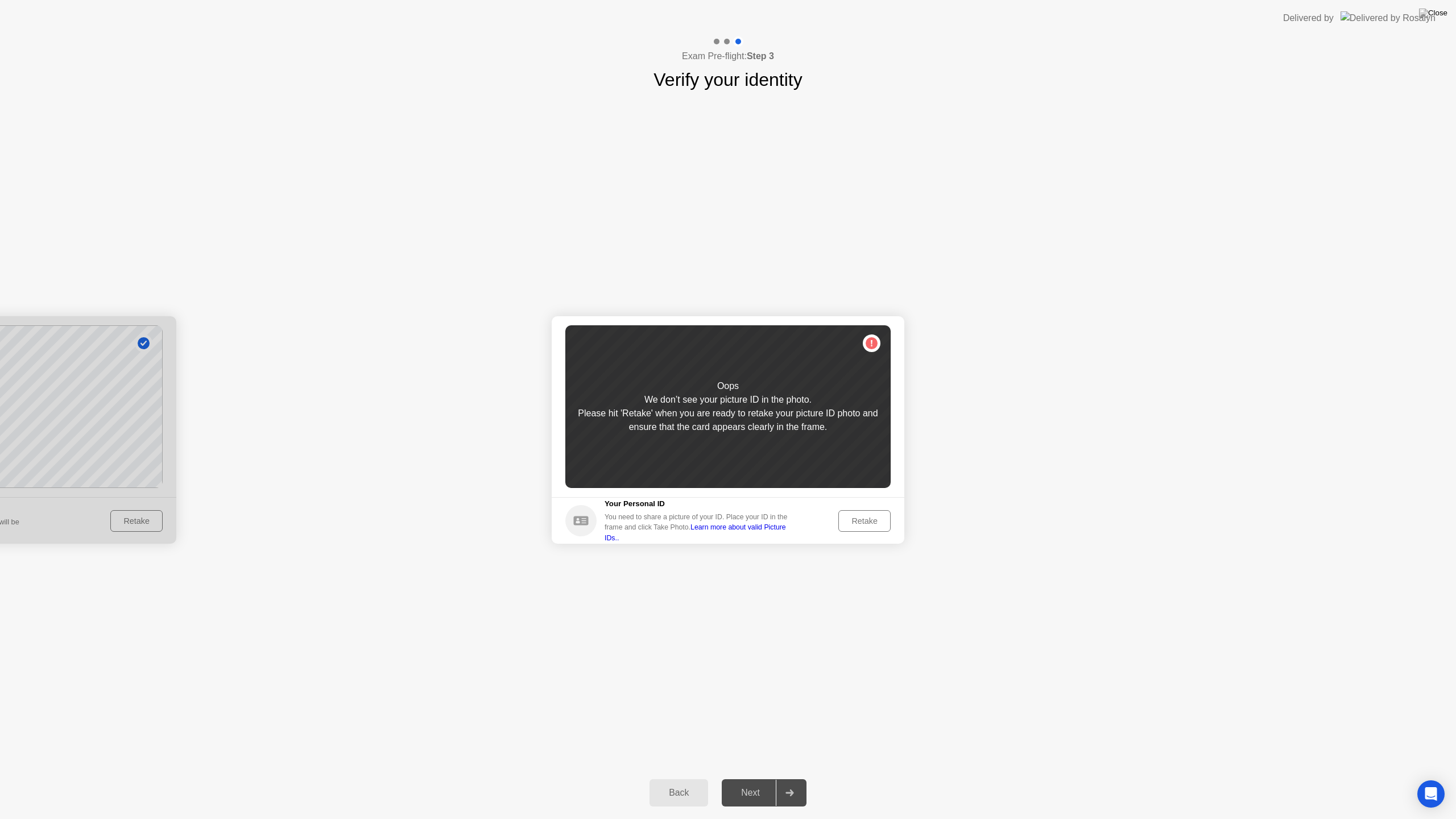
click at [850, 517] on div "Retake" at bounding box center [864, 521] width 44 height 9
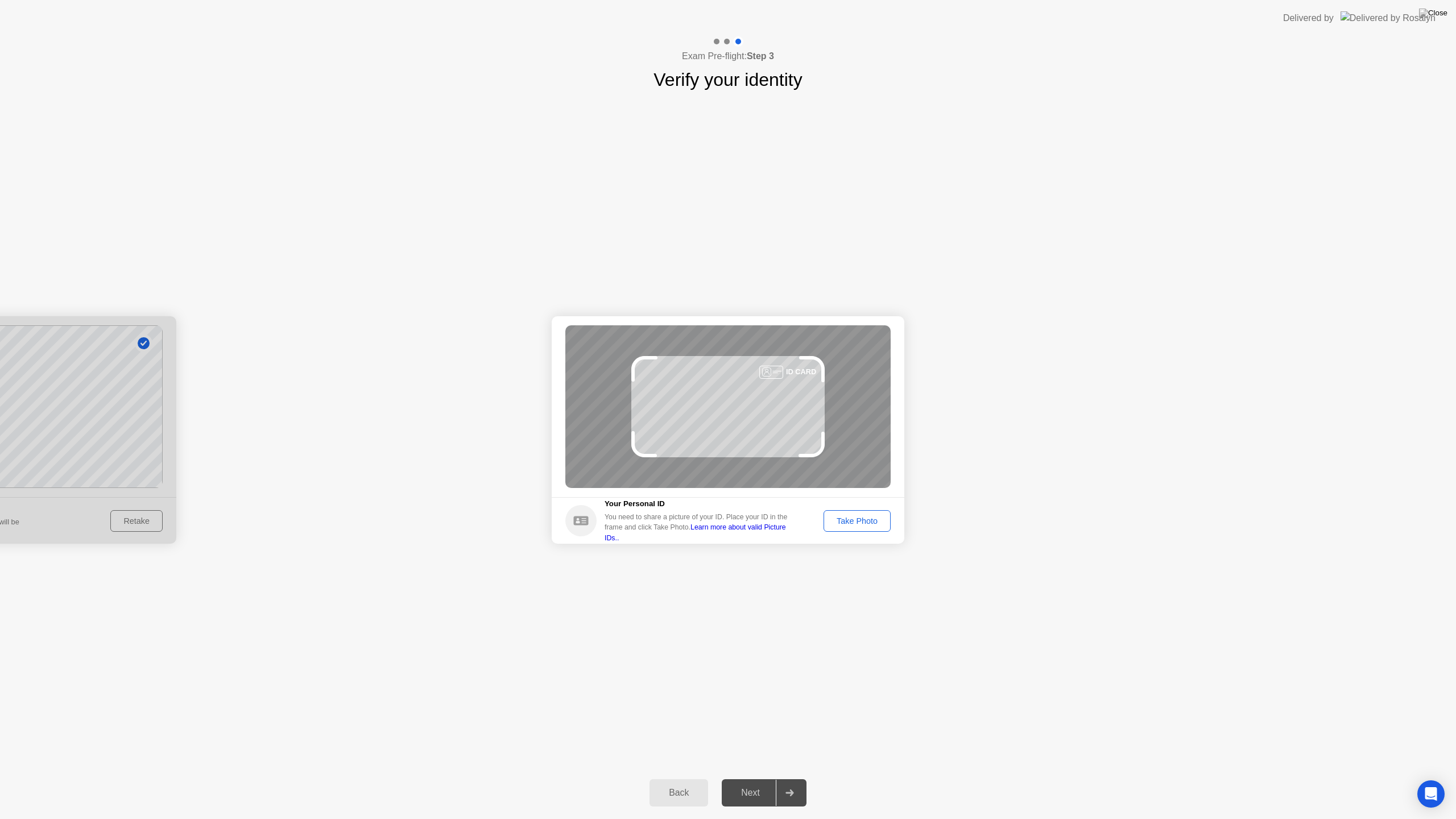
click at [861, 523] on div "Take Photo" at bounding box center [857, 521] width 59 height 9
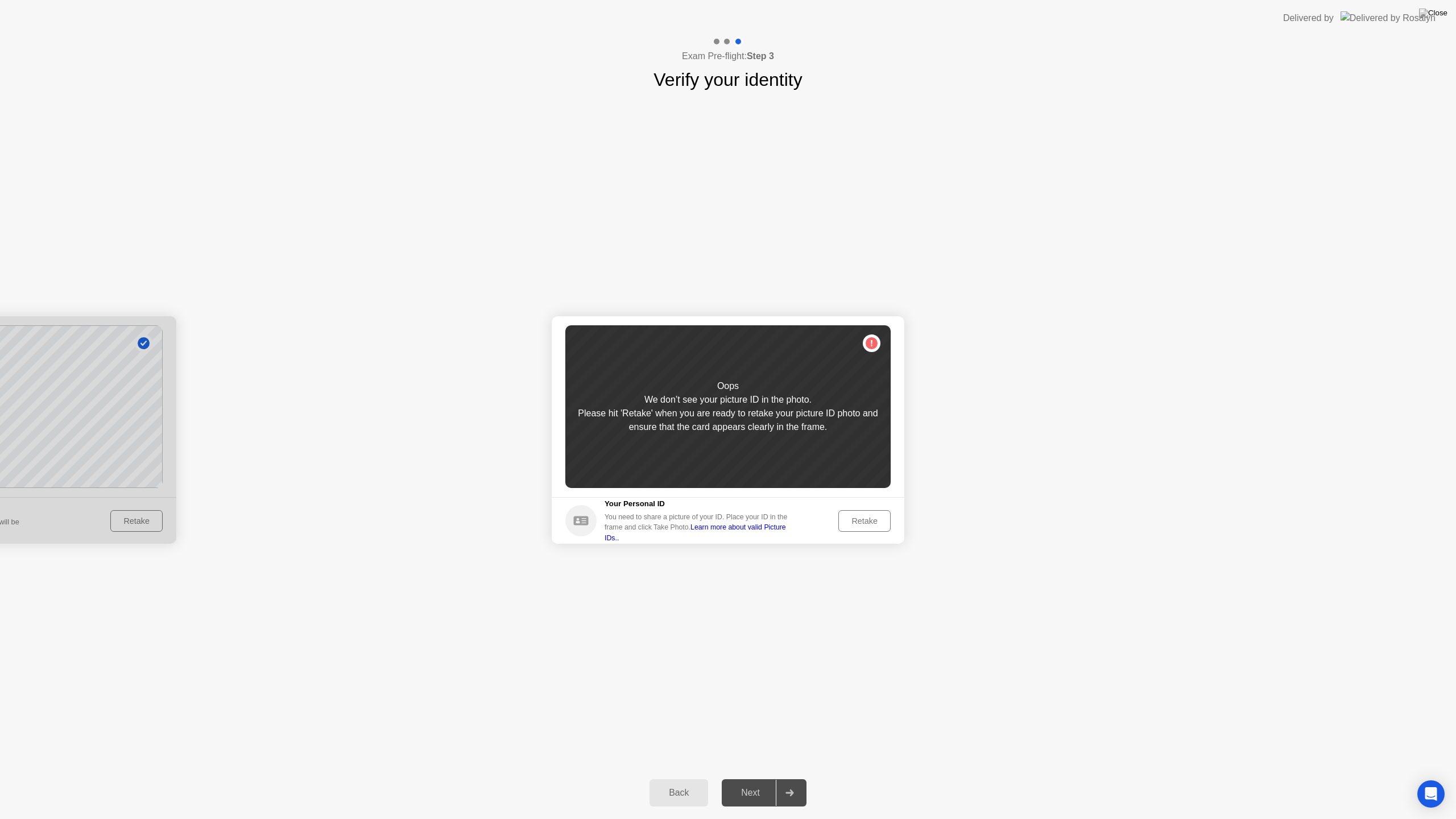
click at [861, 523] on div "Retake" at bounding box center [864, 521] width 44 height 9
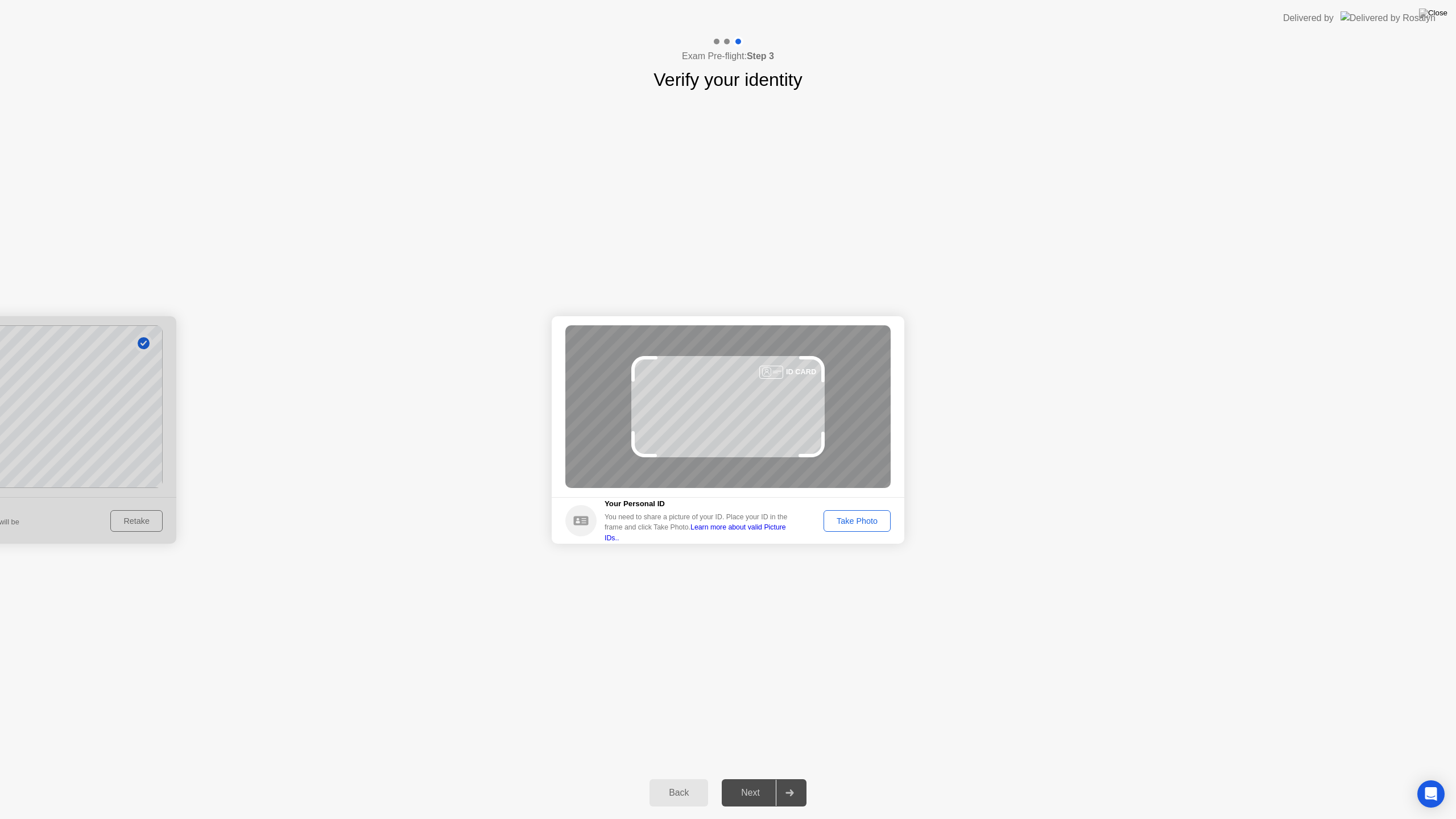
click at [859, 516] on div "Take Photo" at bounding box center [857, 521] width 59 height 9
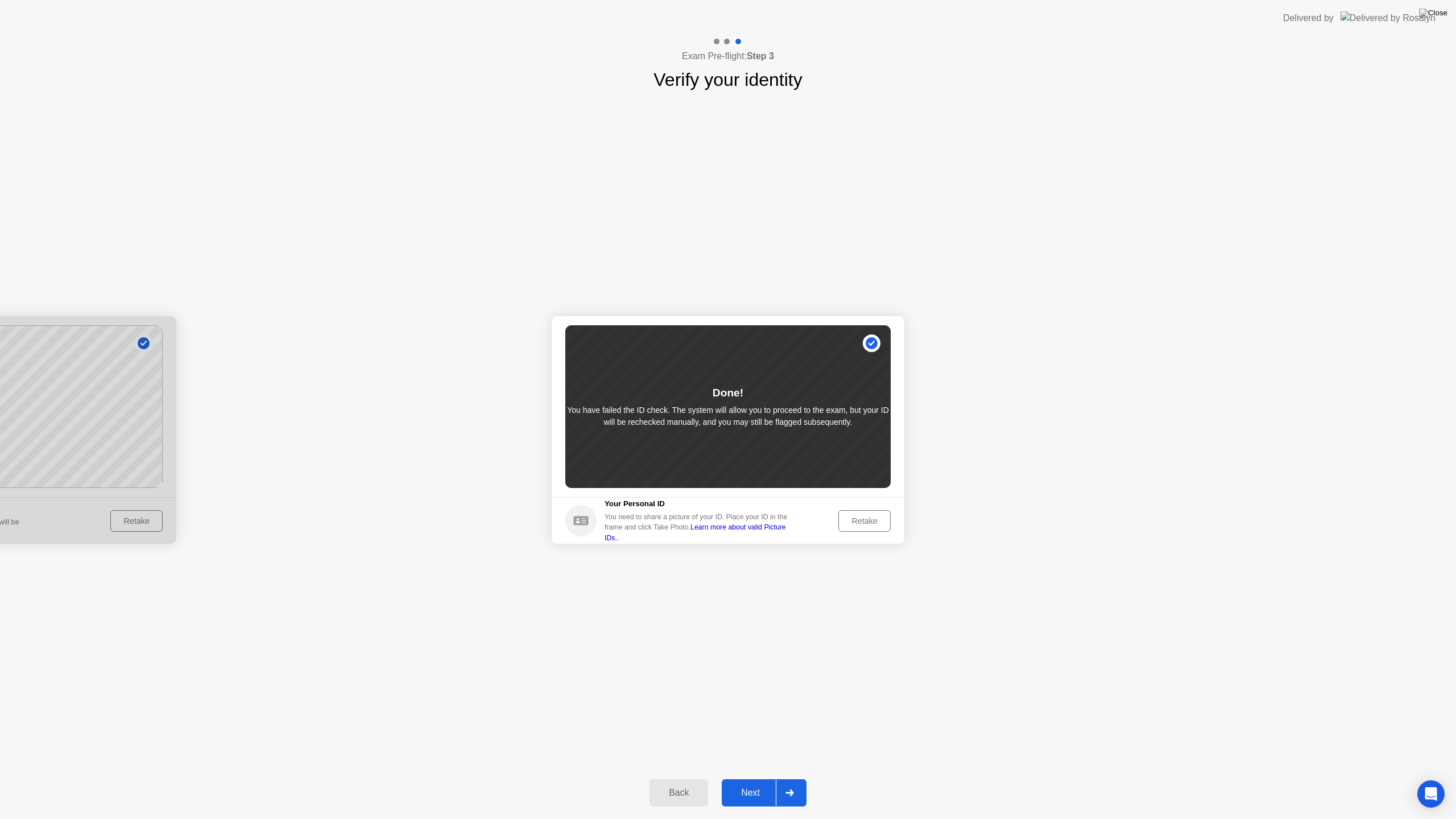
click at [859, 516] on div "Retake" at bounding box center [864, 521] width 44 height 9
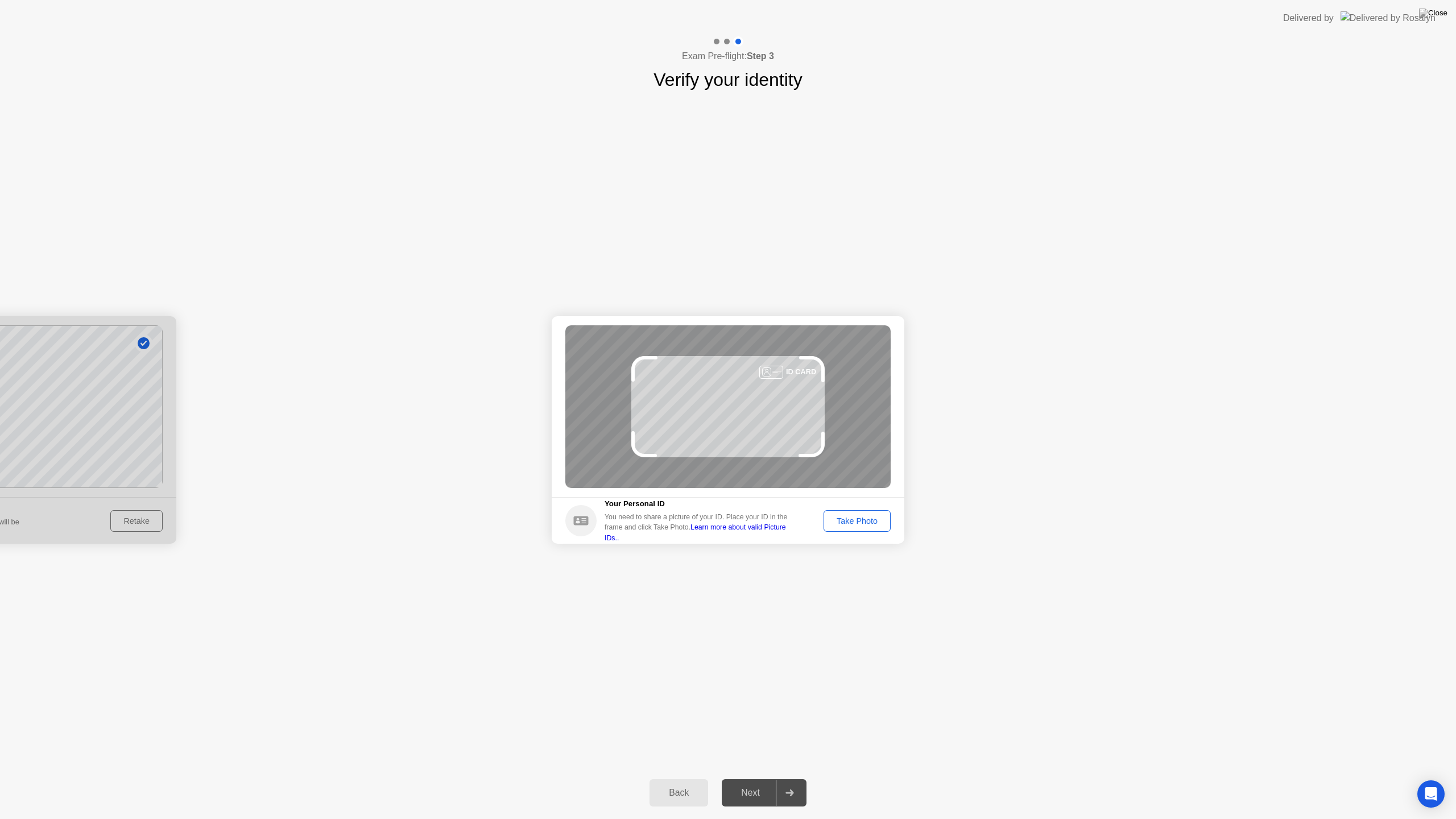
click at [864, 514] on button "Take Photo" at bounding box center [857, 521] width 67 height 22
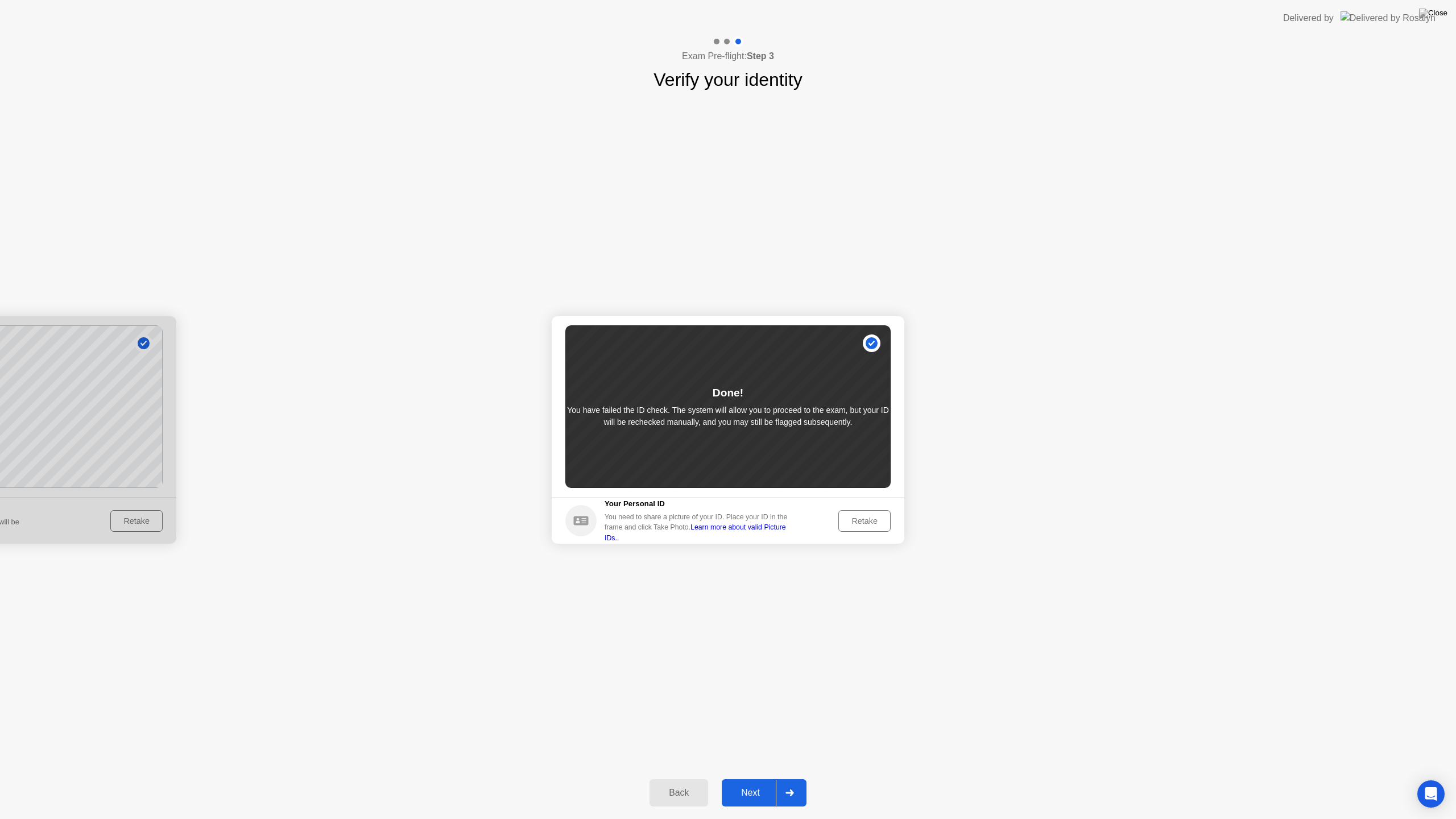
click at [737, 778] on div "Next" at bounding box center [750, 793] width 51 height 10
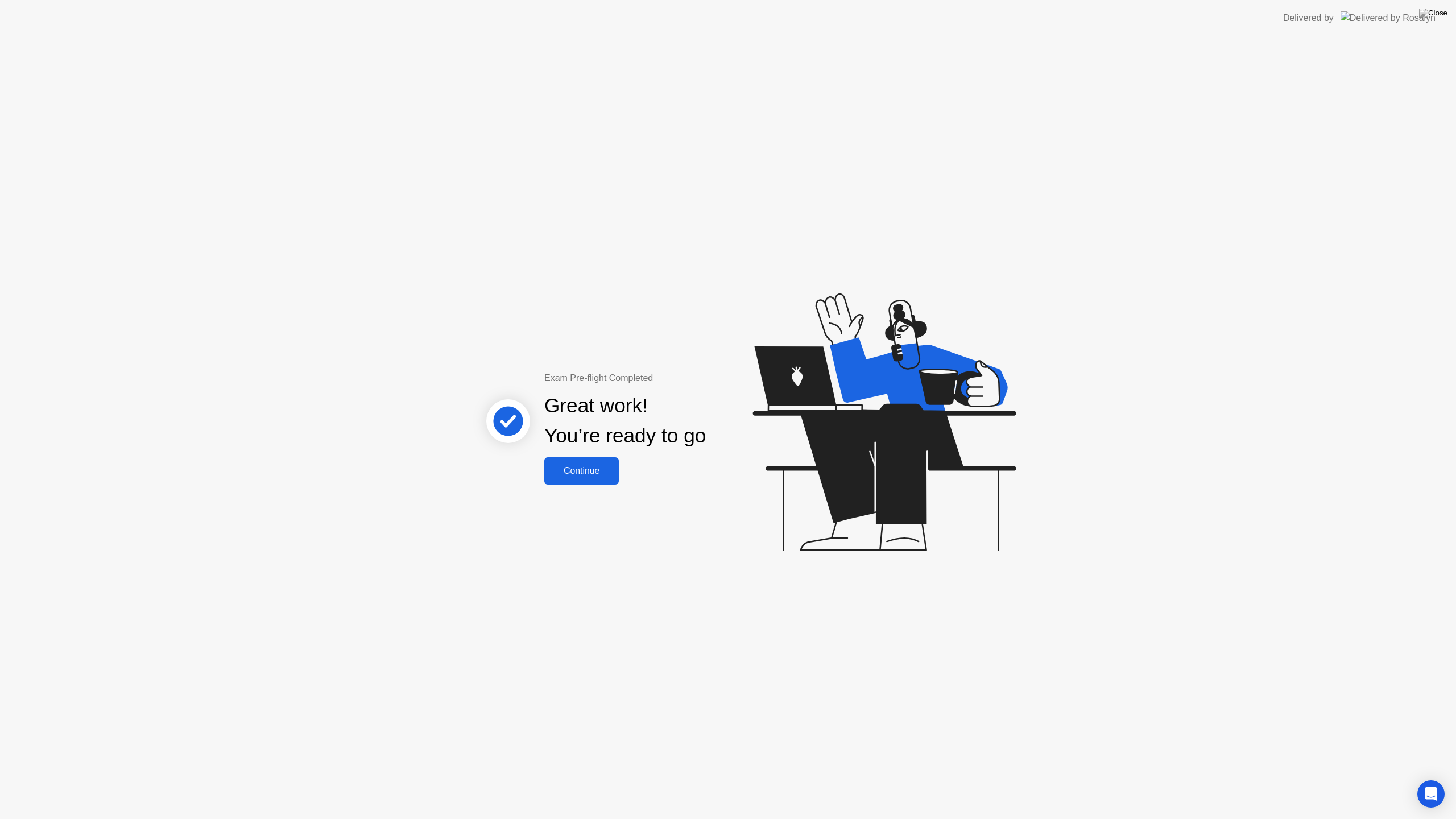
click at [612, 455] on div "Great work! You’re ready to go" at bounding box center [625, 421] width 307 height 72
click at [600, 467] on div "Continue" at bounding box center [582, 471] width 68 height 10
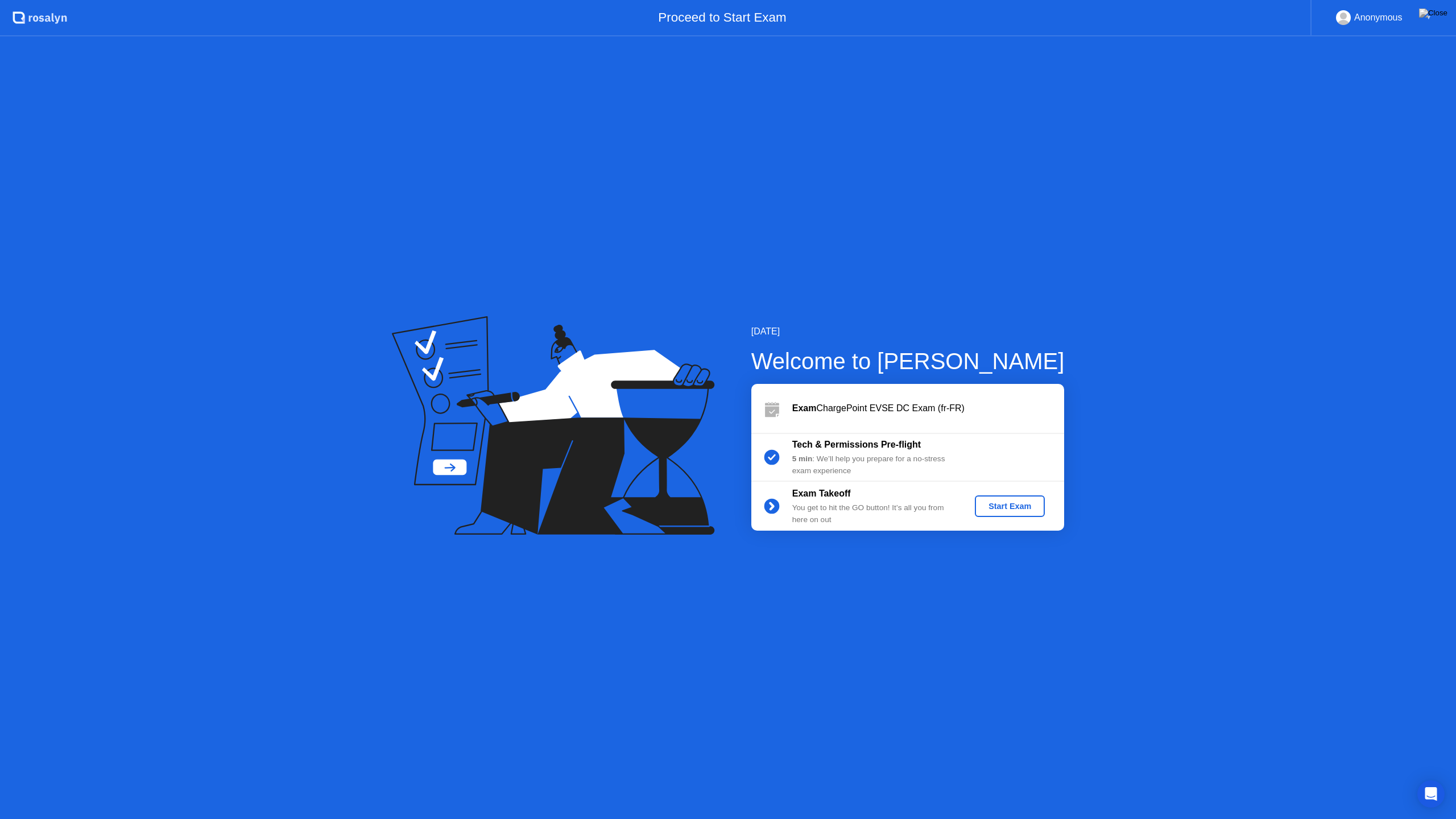
click at [1021, 516] on button "Start Exam" at bounding box center [1010, 506] width 70 height 22
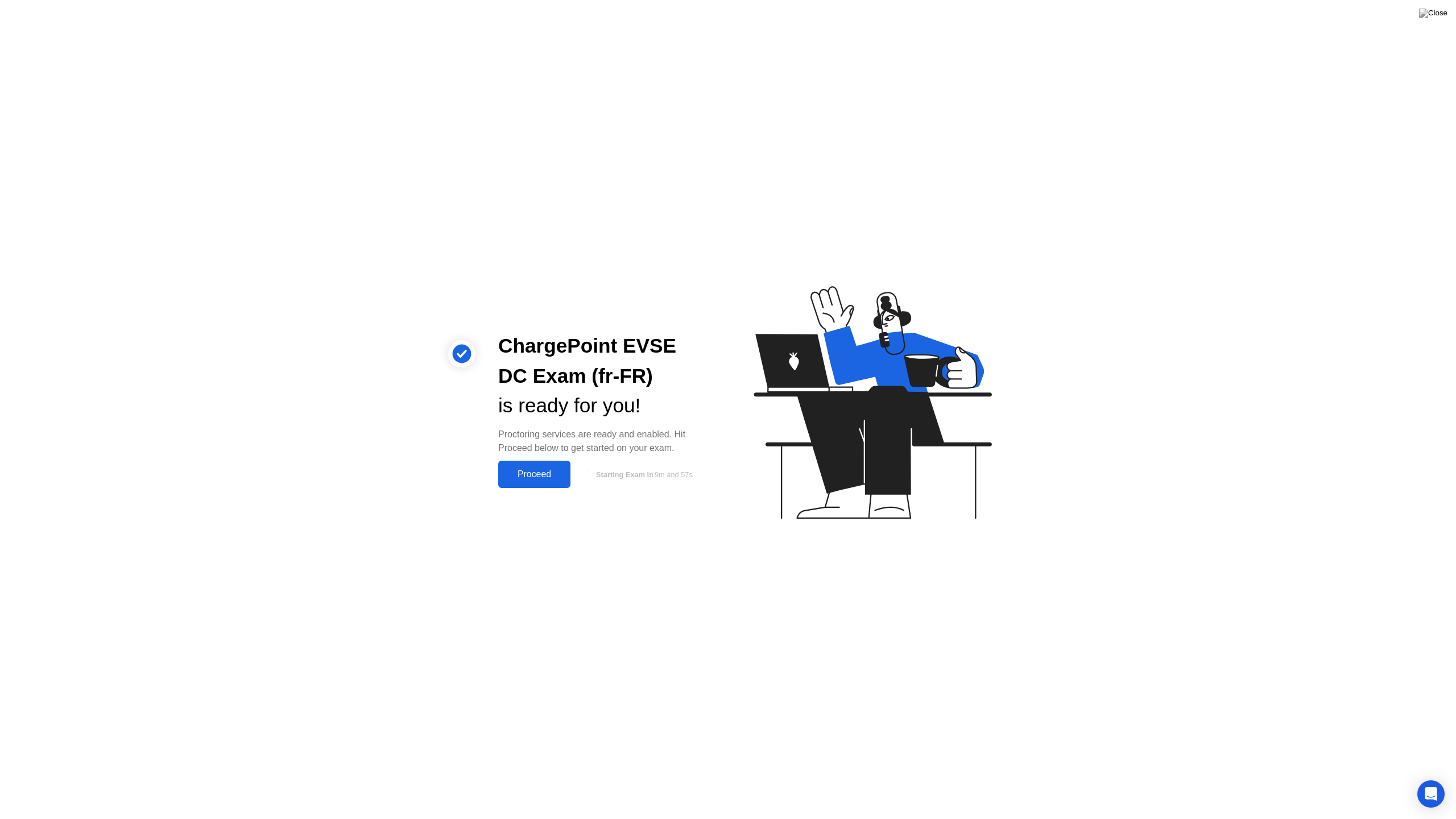
click at [534, 465] on button "Proceed" at bounding box center [534, 474] width 72 height 27
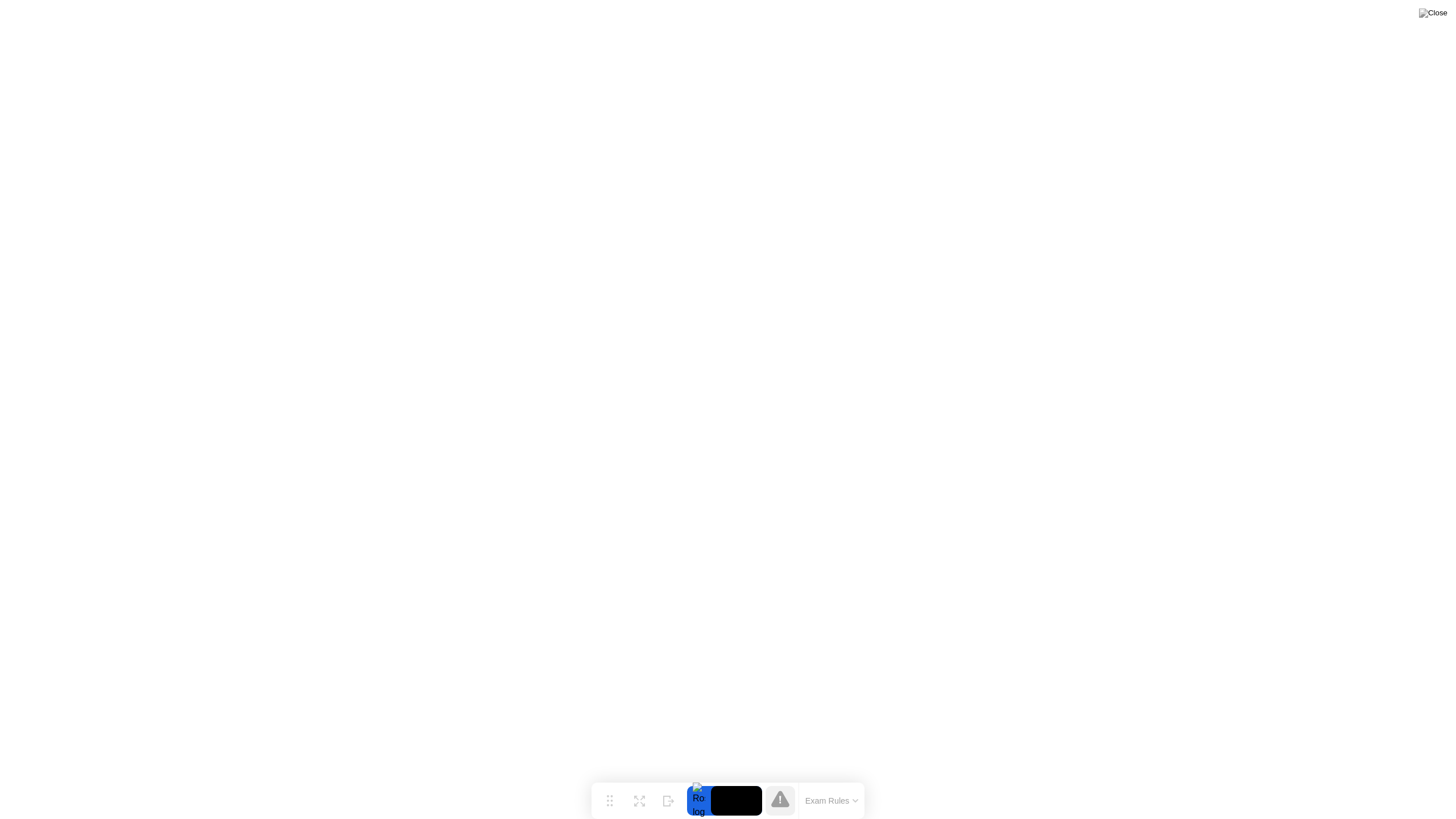
click at [856, 778] on button "Exam Rules" at bounding box center [832, 801] width 60 height 10
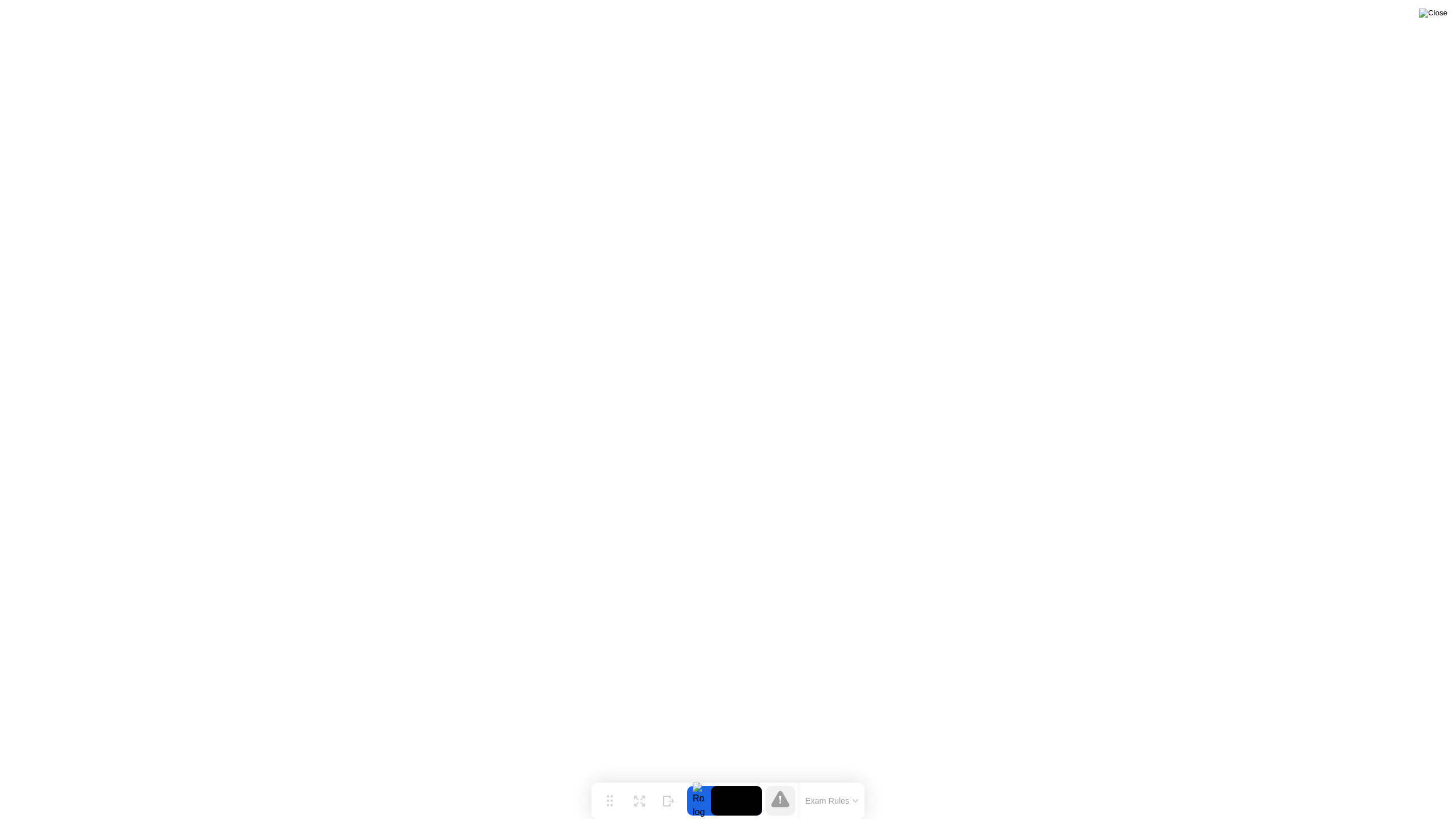
click at [1441, 12] on img at bounding box center [1433, 13] width 29 height 9
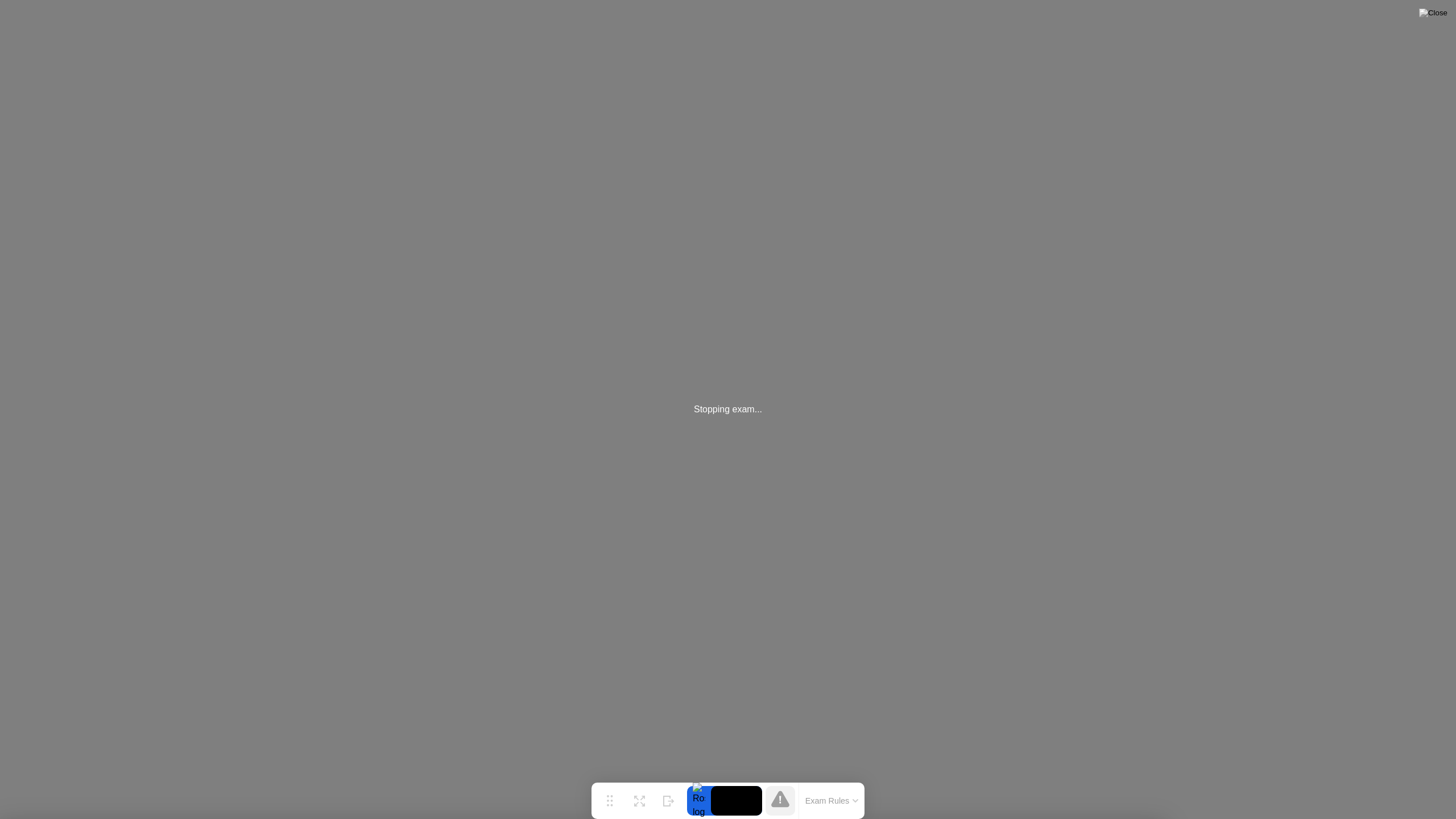
click at [833, 778] on button "Exam Rules" at bounding box center [832, 801] width 60 height 10
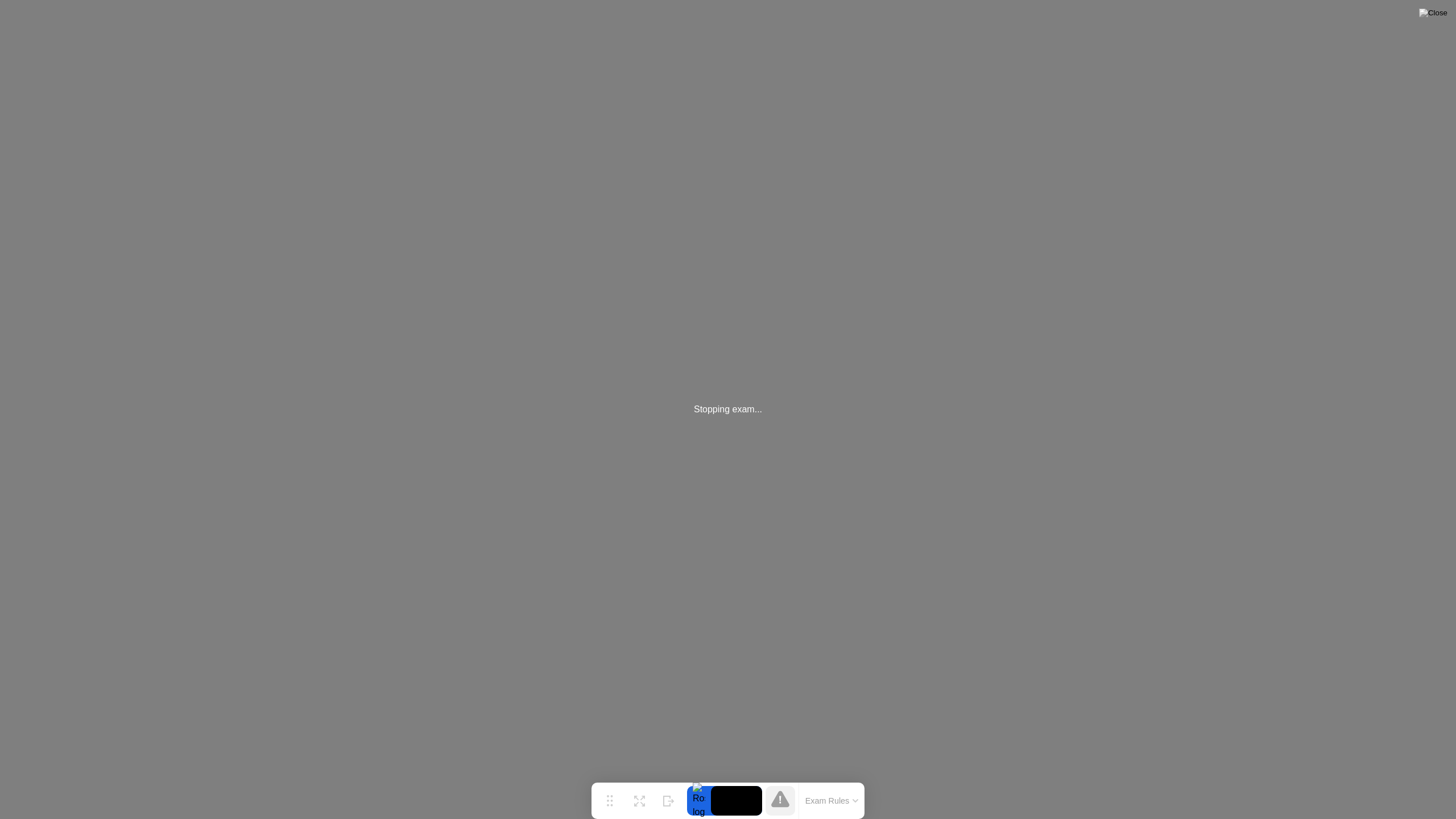
click at [432, 262] on div "Stopping exam..." at bounding box center [728, 409] width 1456 height 819
click at [177, 51] on div "Stopping exam..." at bounding box center [728, 409] width 1456 height 819
click at [175, 50] on div "Stopping exam..." at bounding box center [728, 409] width 1456 height 819
click at [175, 49] on div "Stopping exam..." at bounding box center [728, 409] width 1456 height 819
click at [175, 48] on div "Stopping exam..." at bounding box center [728, 409] width 1456 height 819
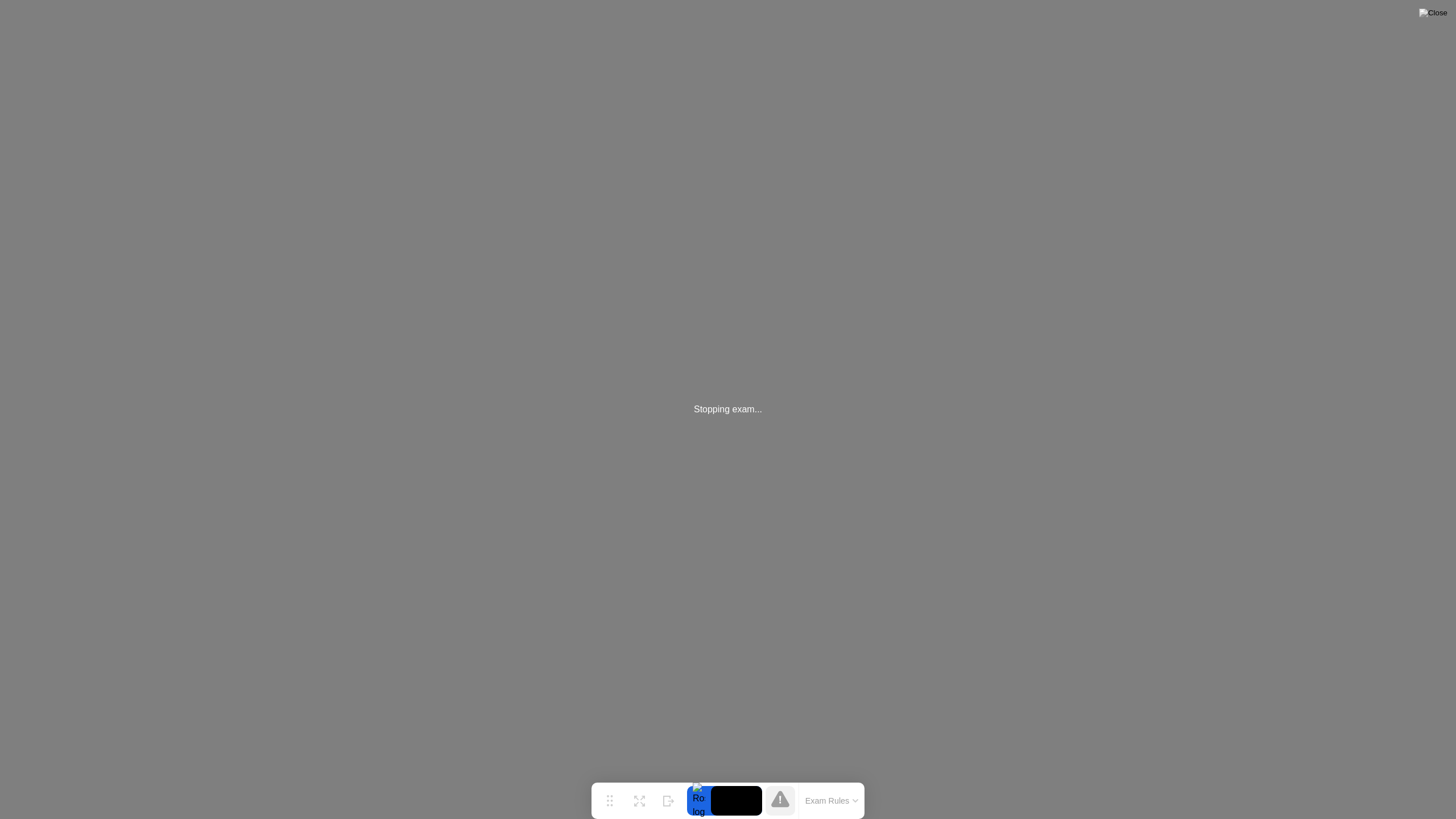
click at [175, 47] on div "Stopping exam..." at bounding box center [728, 409] width 1456 height 819
click at [702, 778] on div at bounding box center [699, 801] width 24 height 30
click at [796, 778] on div at bounding box center [780, 801] width 36 height 30
click at [787, 778] on icon at bounding box center [780, 799] width 18 height 16
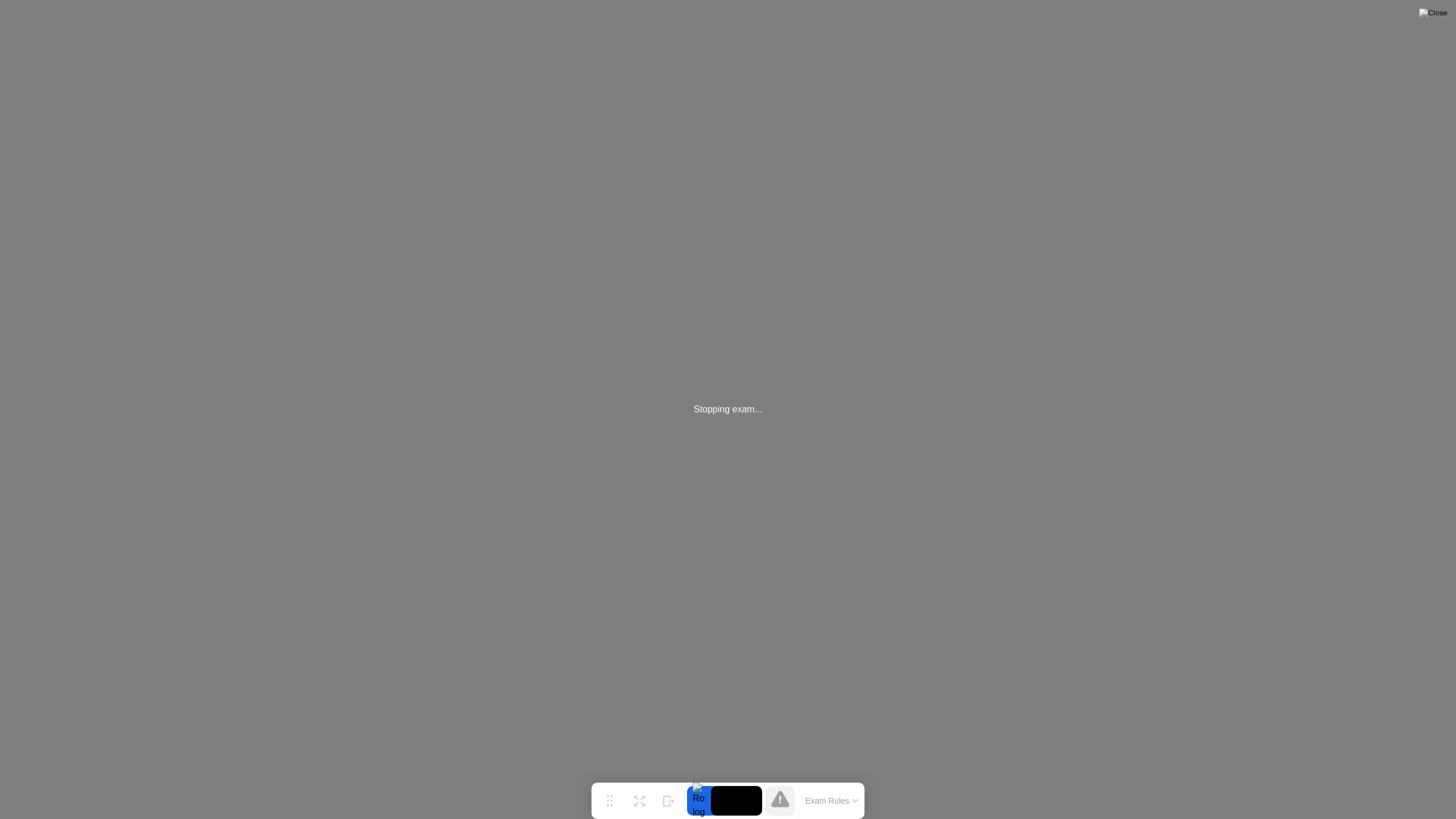
click at [787, 778] on icon at bounding box center [780, 799] width 18 height 16
click at [655, 778] on button "Hide" at bounding box center [669, 801] width 30 height 30
click at [1409, 778] on icon at bounding box center [1411, 796] width 12 height 11
click at [669, 778] on icon at bounding box center [667, 796] width 6 height 10
click at [1422, 778] on button "Show" at bounding box center [1411, 801] width 30 height 30
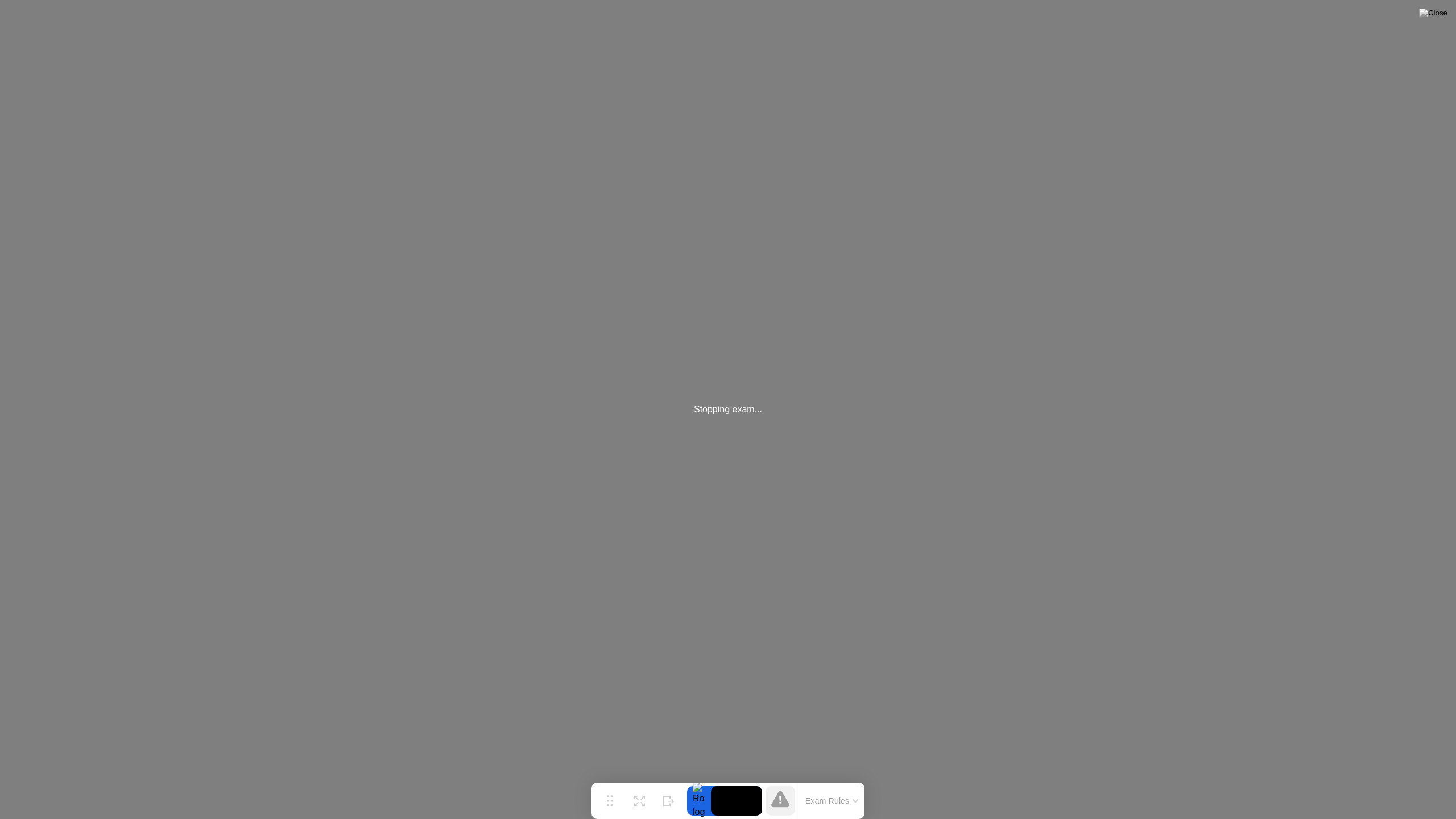
click at [698, 778] on div at bounding box center [699, 801] width 24 height 30
click at [645, 778] on div "Expand" at bounding box center [639, 810] width 20 height 7
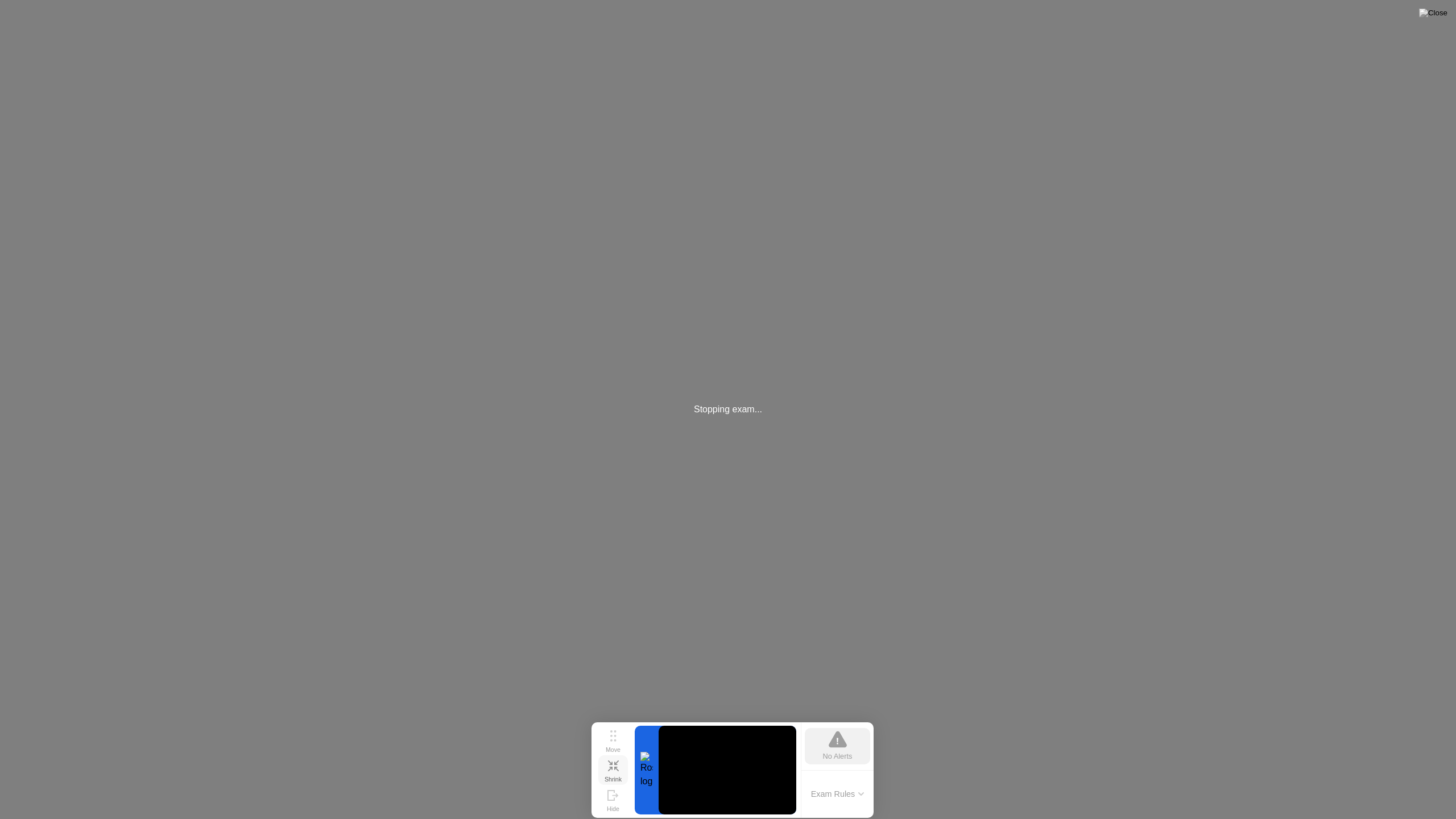
click at [617, 776] on div "Shrink" at bounding box center [613, 779] width 17 height 7
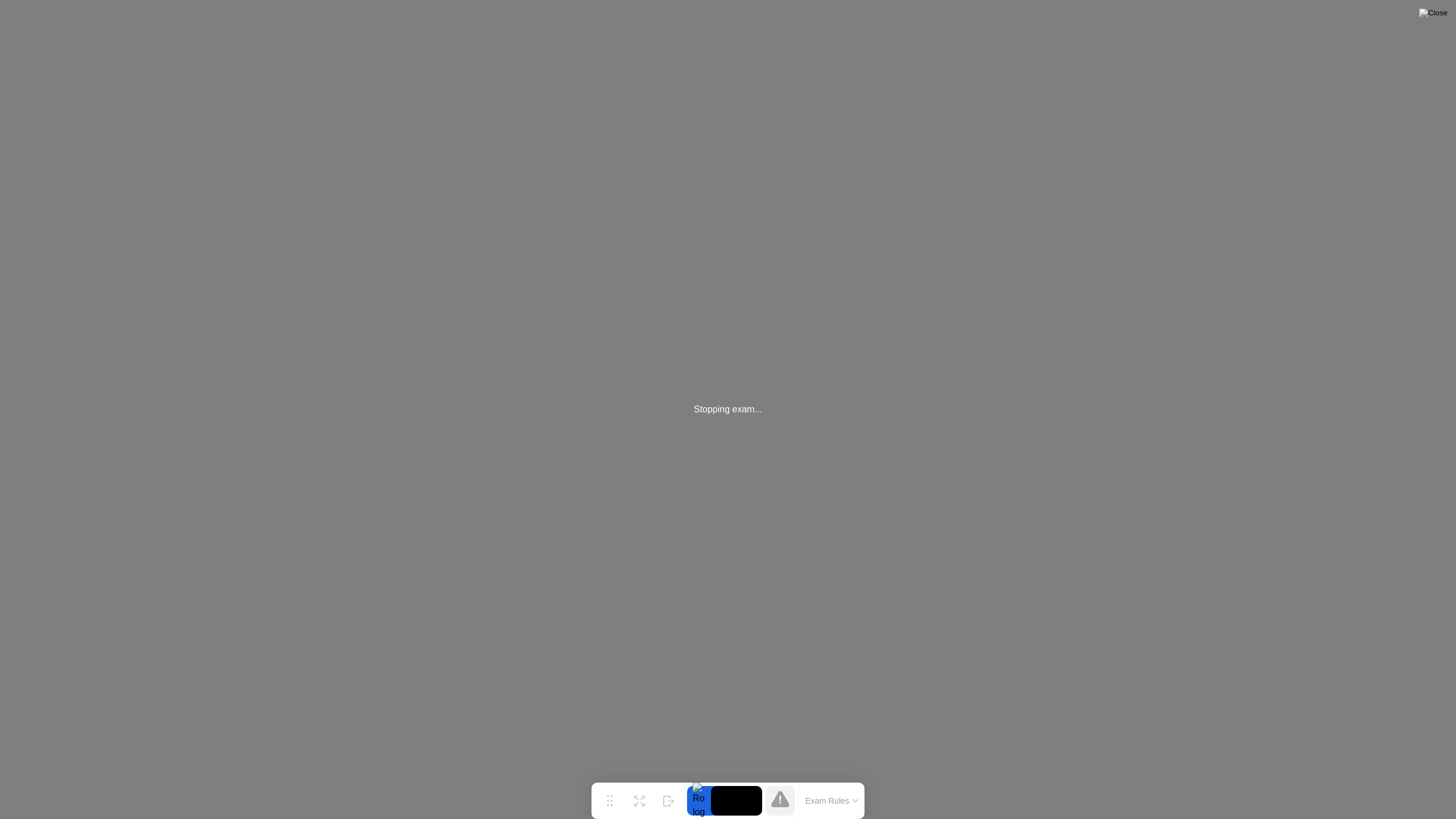
click at [782, 778] on icon at bounding box center [780, 799] width 18 height 16
